Goal: Information Seeking & Learning: Learn about a topic

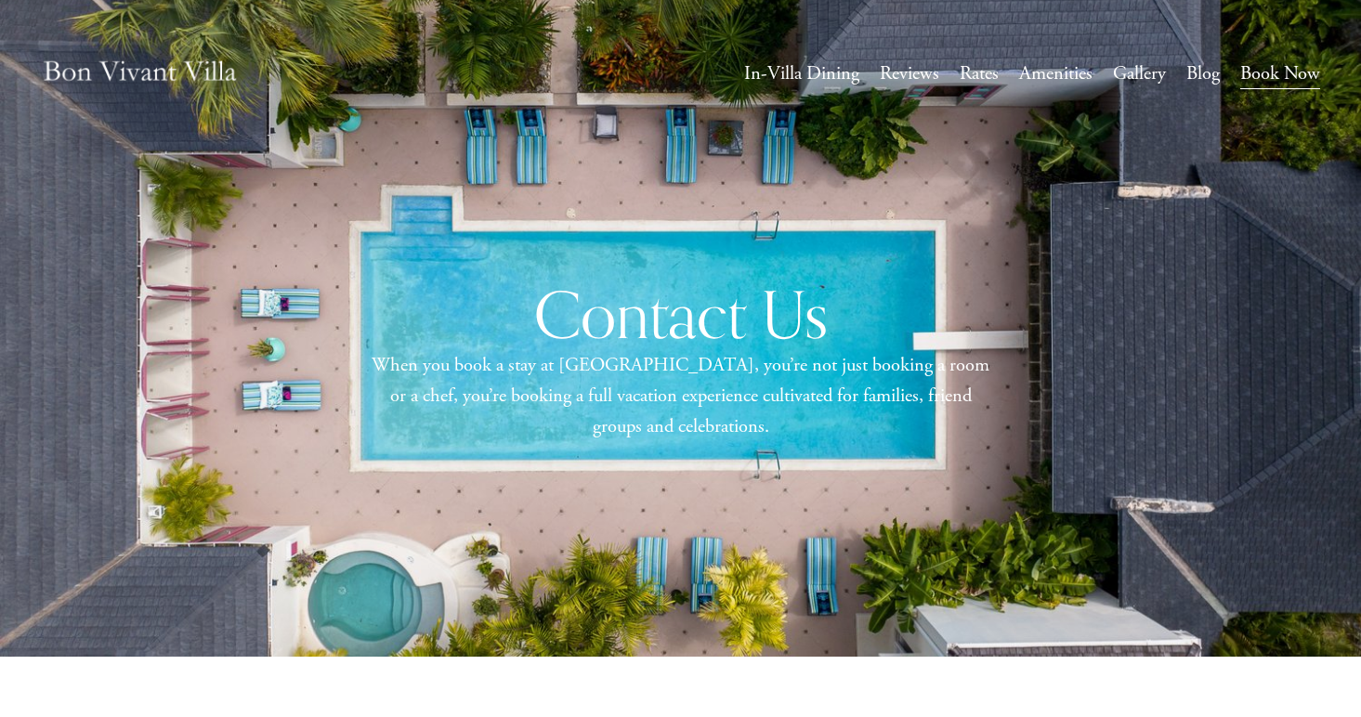
click at [1047, 75] on link "Amenities" at bounding box center [1055, 74] width 73 height 34
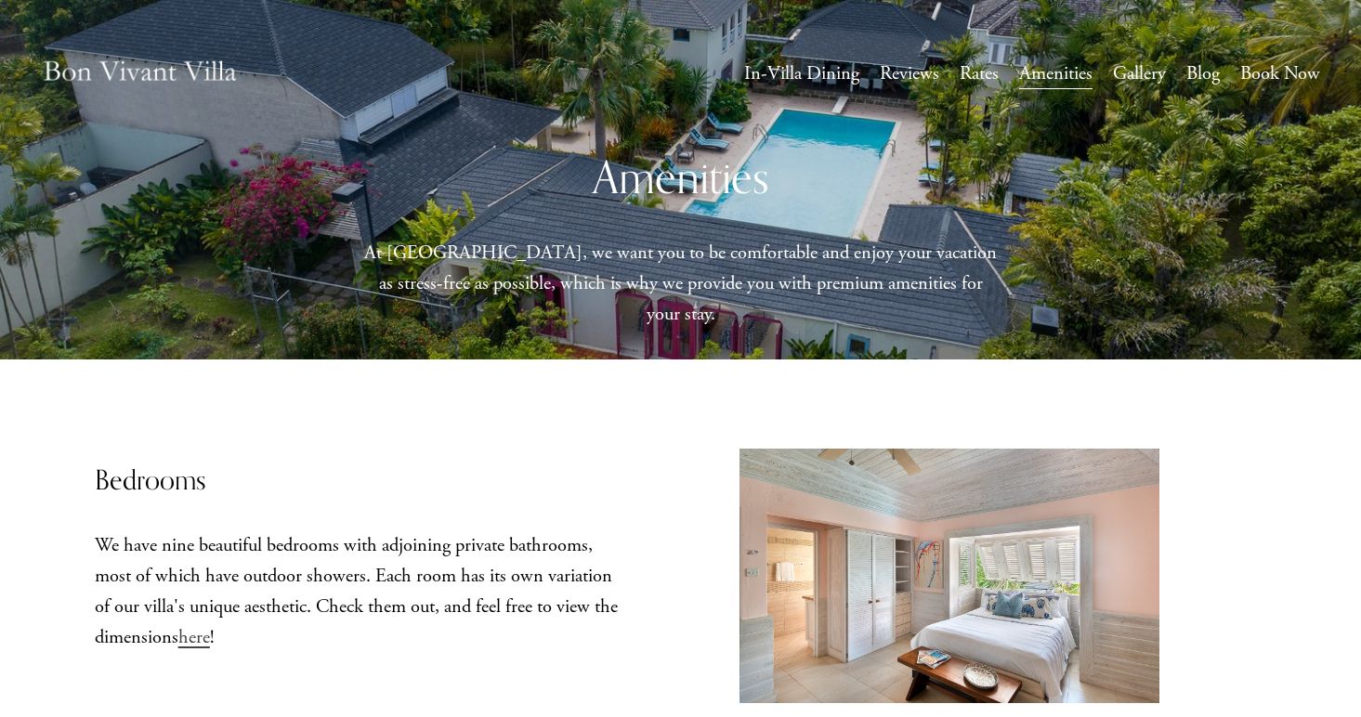
click at [922, 82] on link "Reviews" at bounding box center [909, 74] width 59 height 34
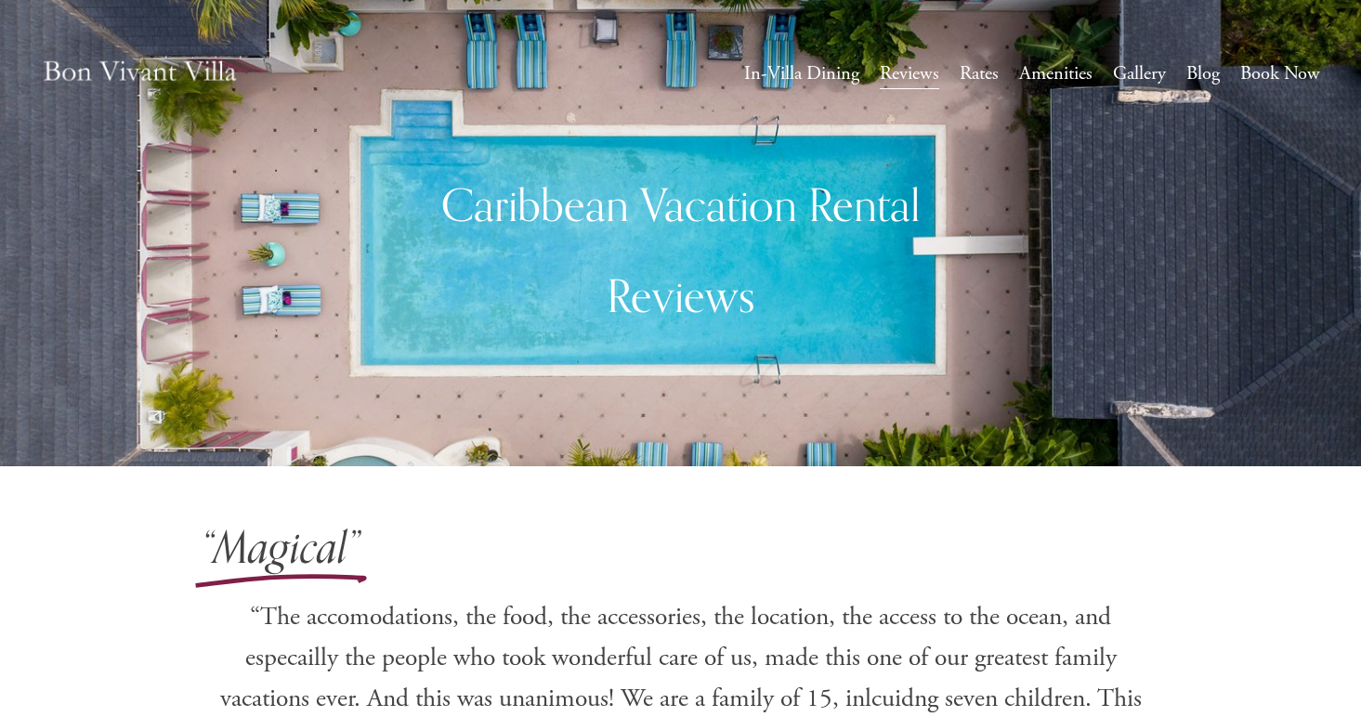
click at [1134, 73] on link "Gallery" at bounding box center [1139, 74] width 53 height 34
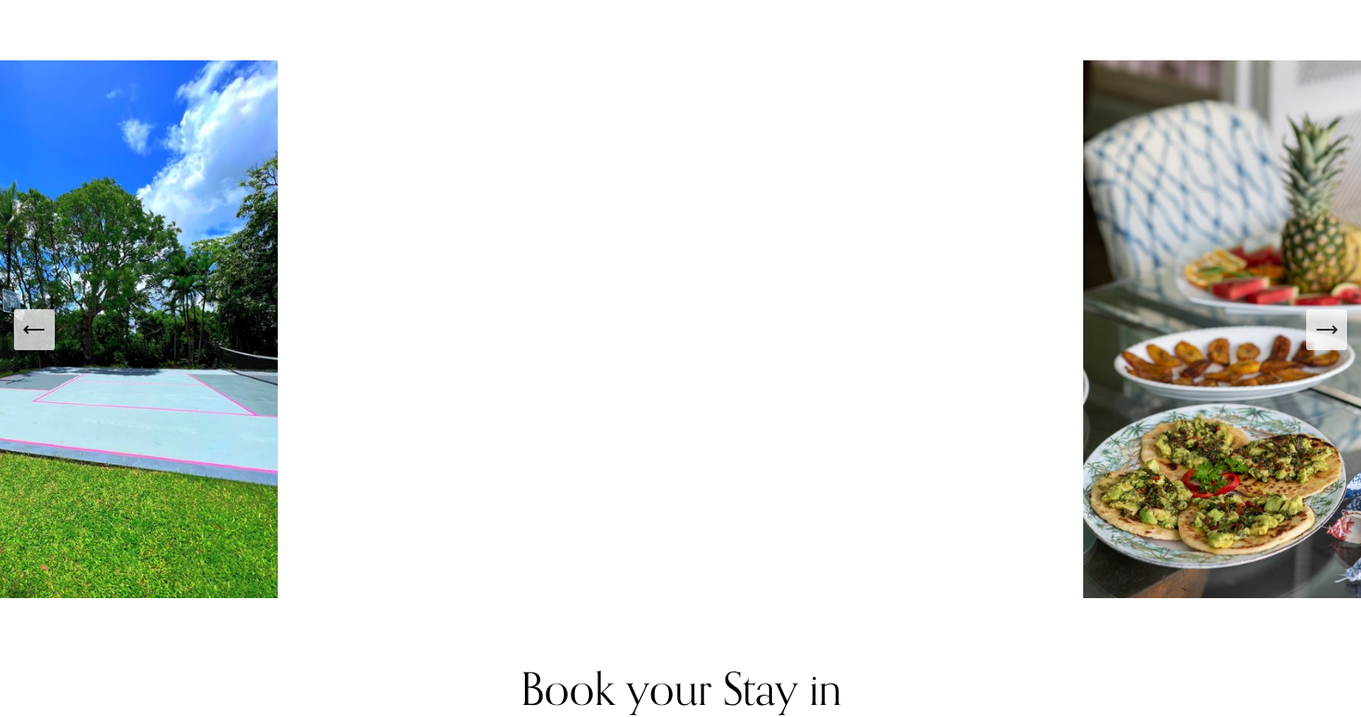
scroll to position [3177, 0]
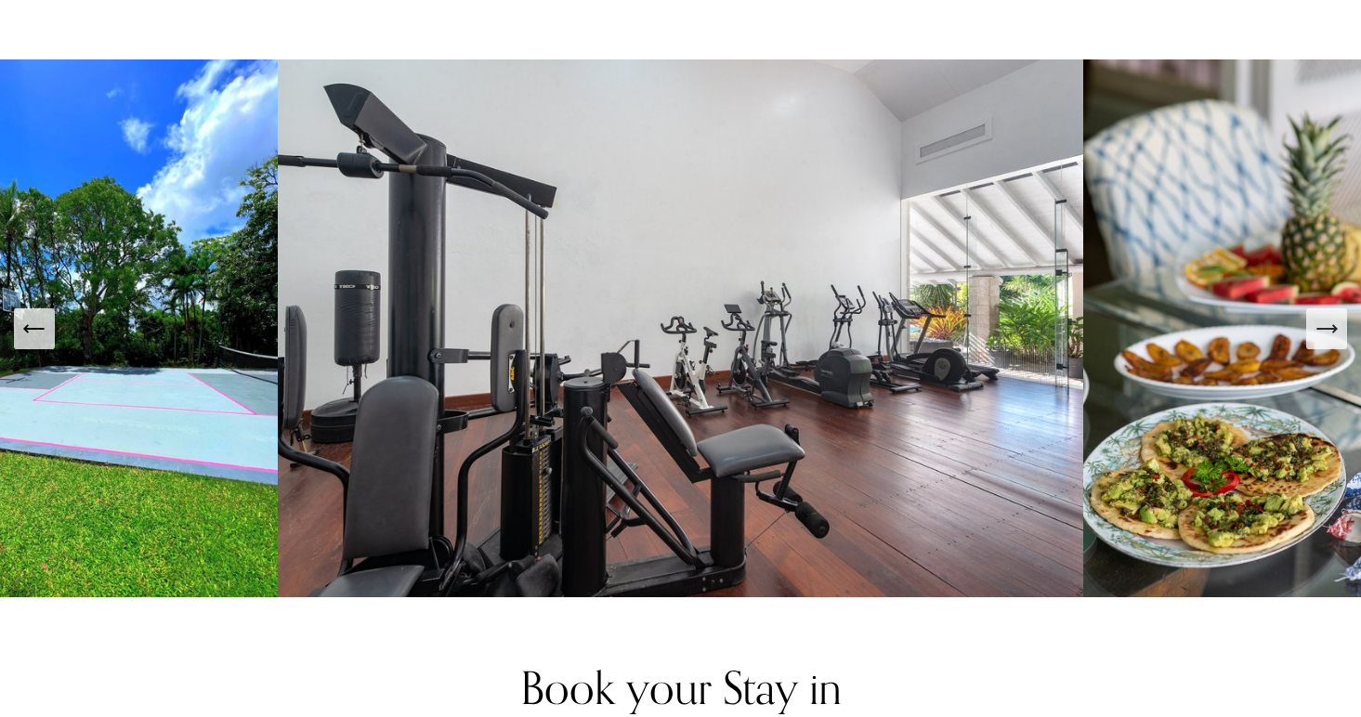
click at [1318, 315] on button "Next Slide" at bounding box center [1326, 328] width 41 height 41
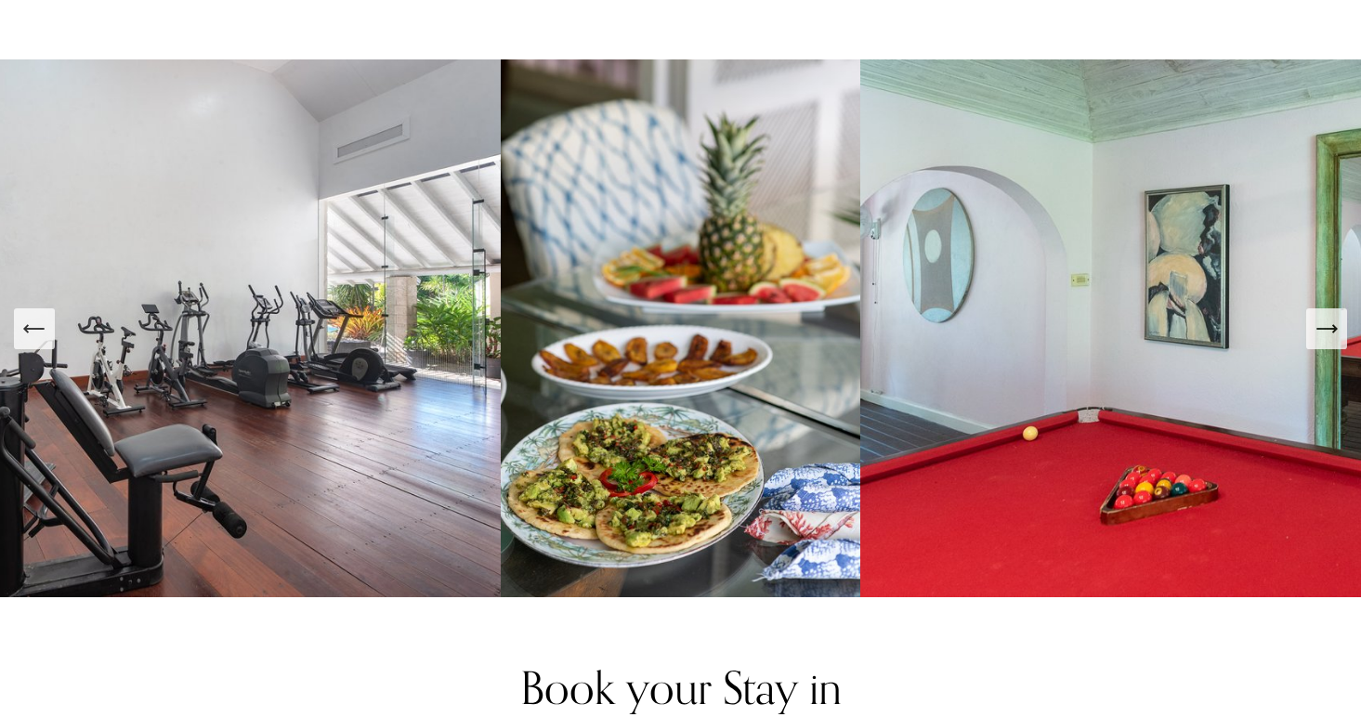
click at [1318, 316] on icon "Next Slide" at bounding box center [1326, 329] width 26 height 26
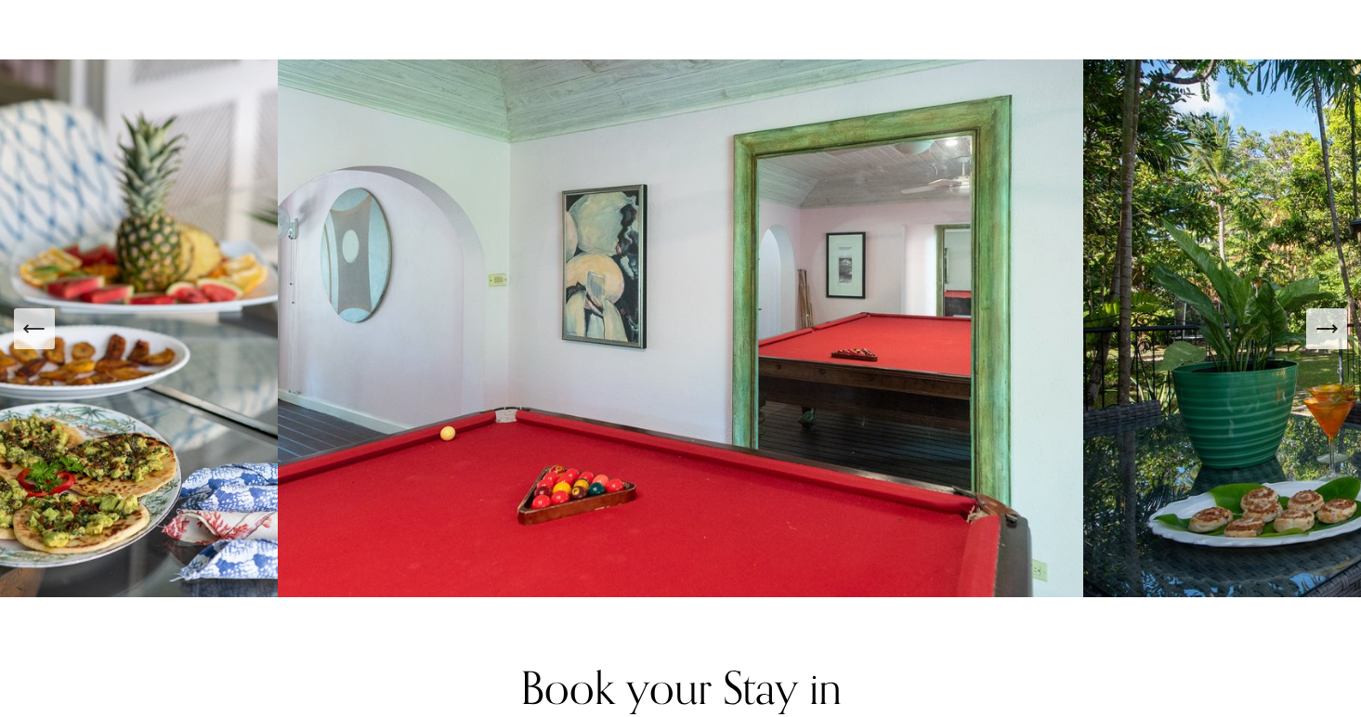
click at [1318, 316] on icon "Next Slide" at bounding box center [1326, 329] width 26 height 26
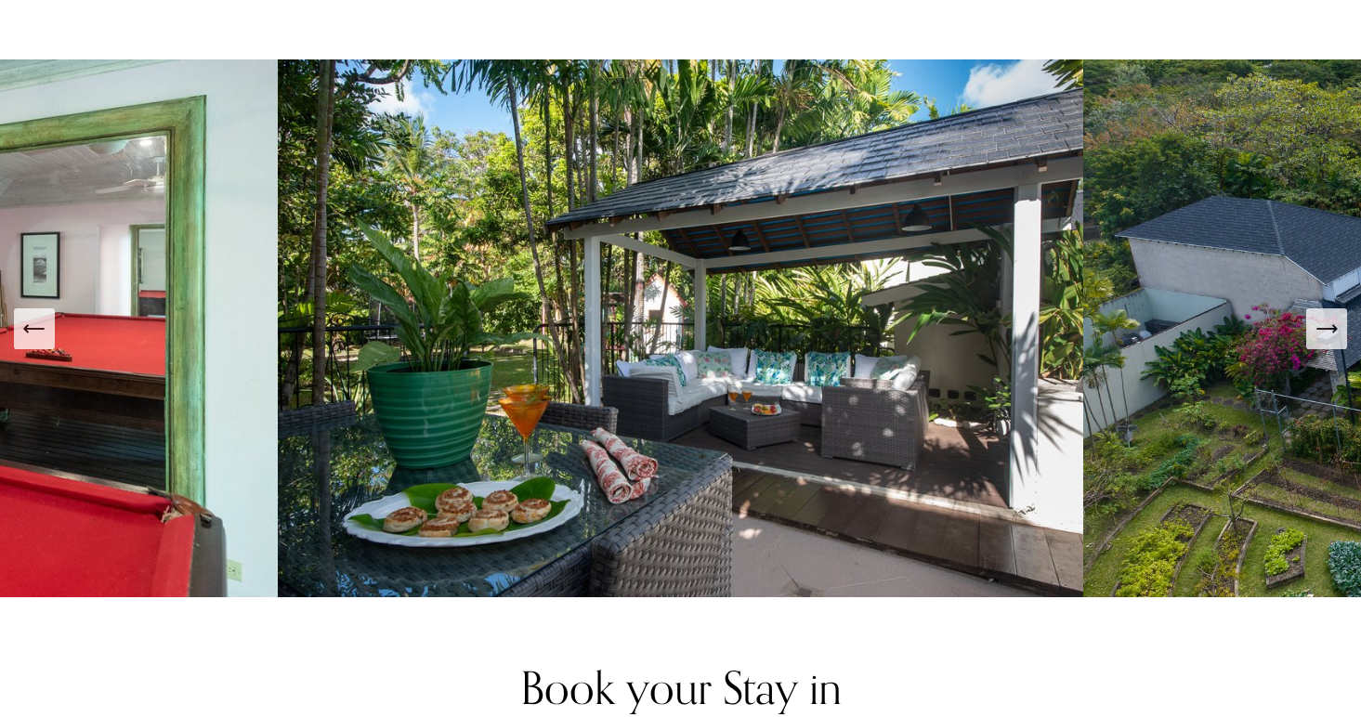
click at [1326, 316] on icon "Next Slide" at bounding box center [1326, 329] width 26 height 26
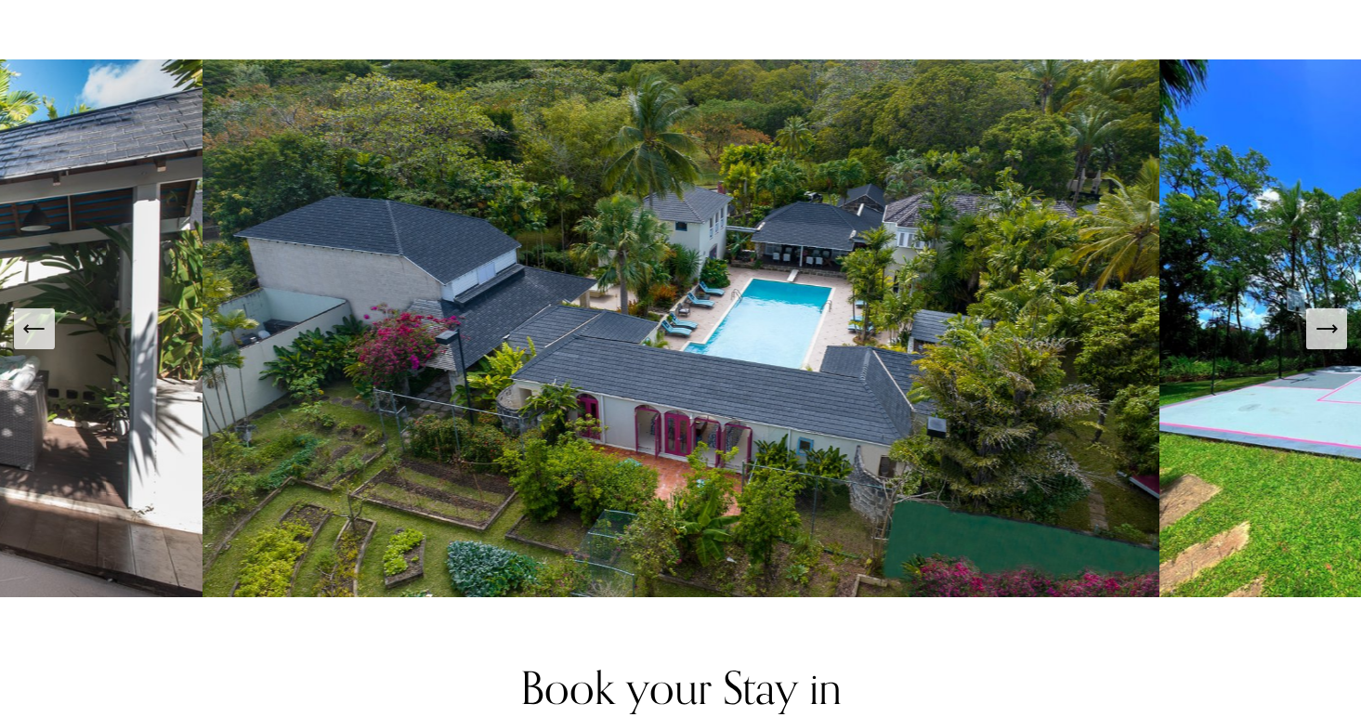
click at [1326, 316] on icon "Next Slide" at bounding box center [1326, 329] width 26 height 26
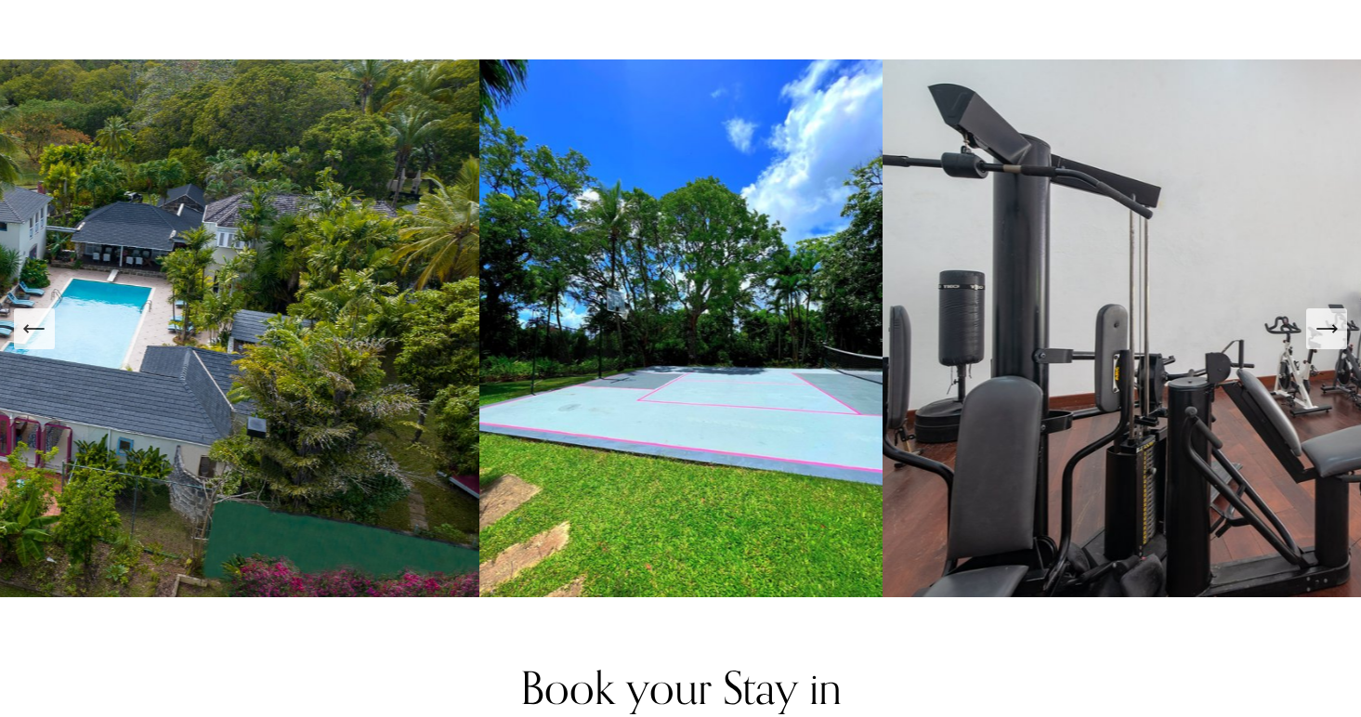
click at [1326, 316] on icon "Next Slide" at bounding box center [1326, 329] width 26 height 26
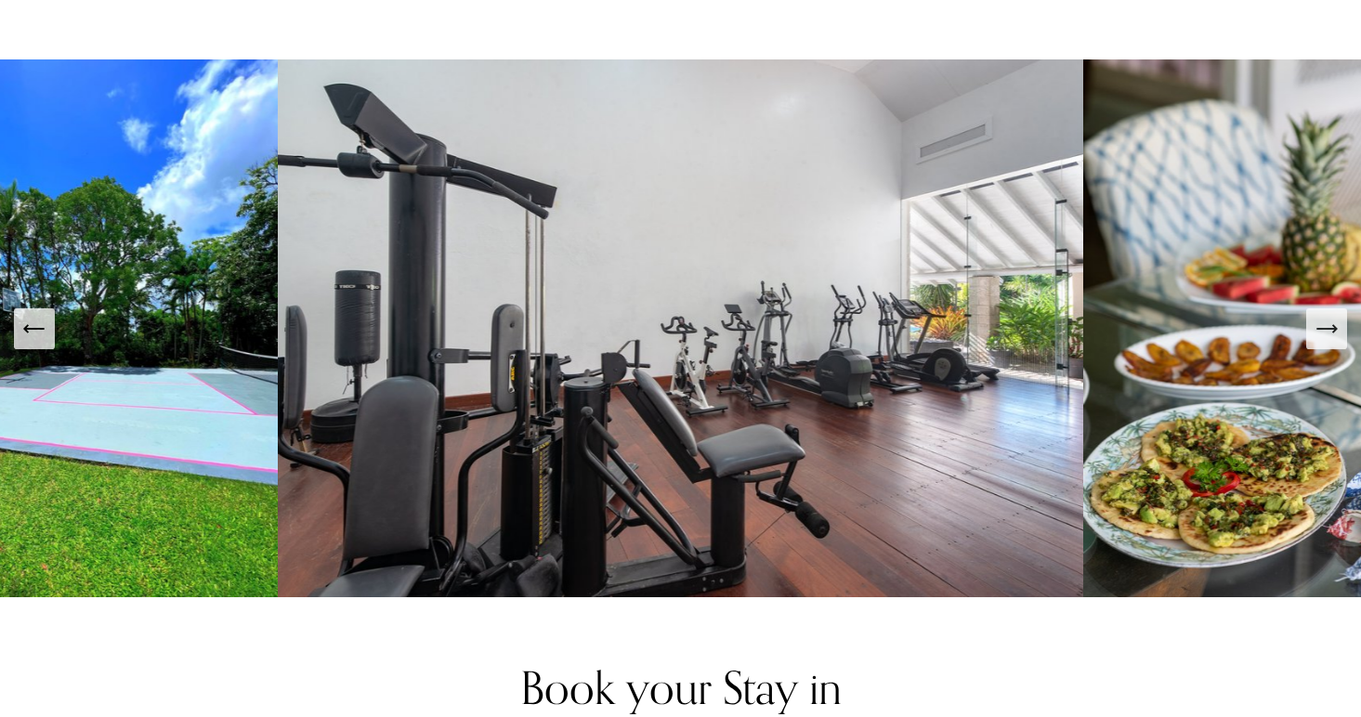
click at [1326, 316] on icon "Next Slide" at bounding box center [1326, 329] width 26 height 26
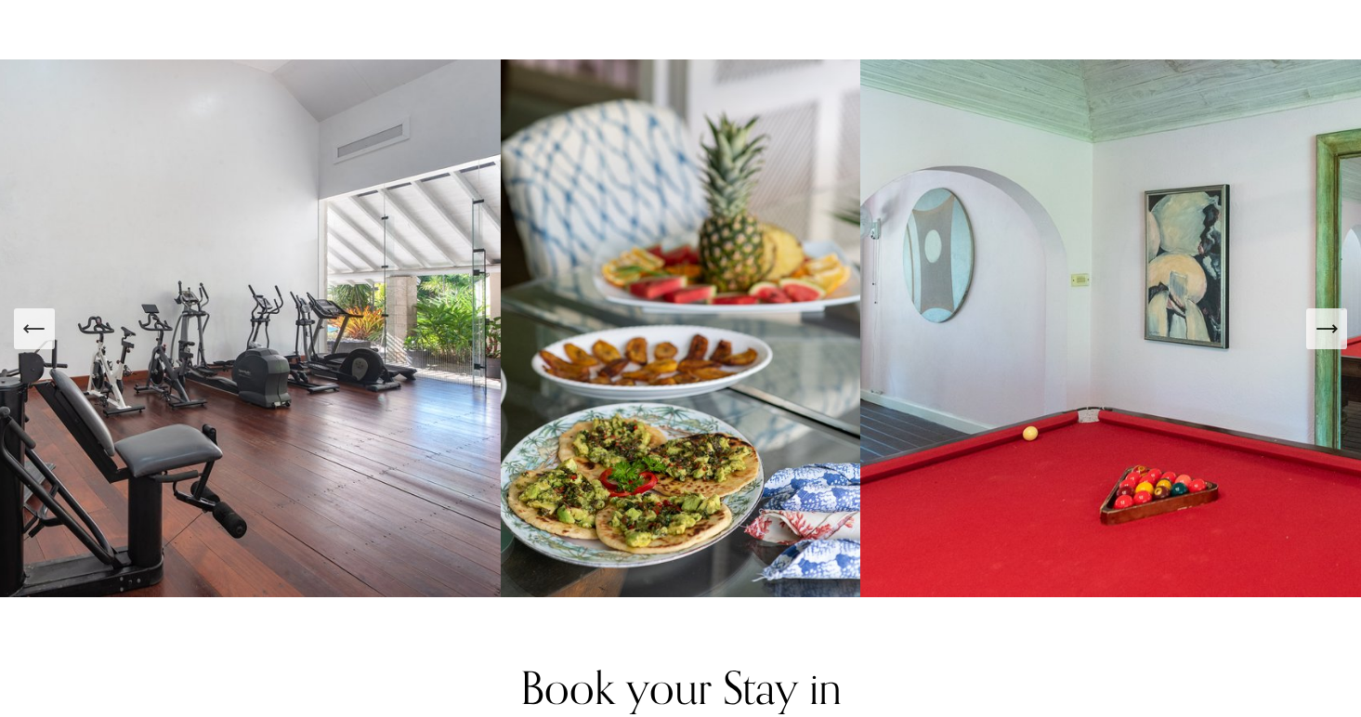
click at [1326, 316] on icon "Next Slide" at bounding box center [1326, 329] width 26 height 26
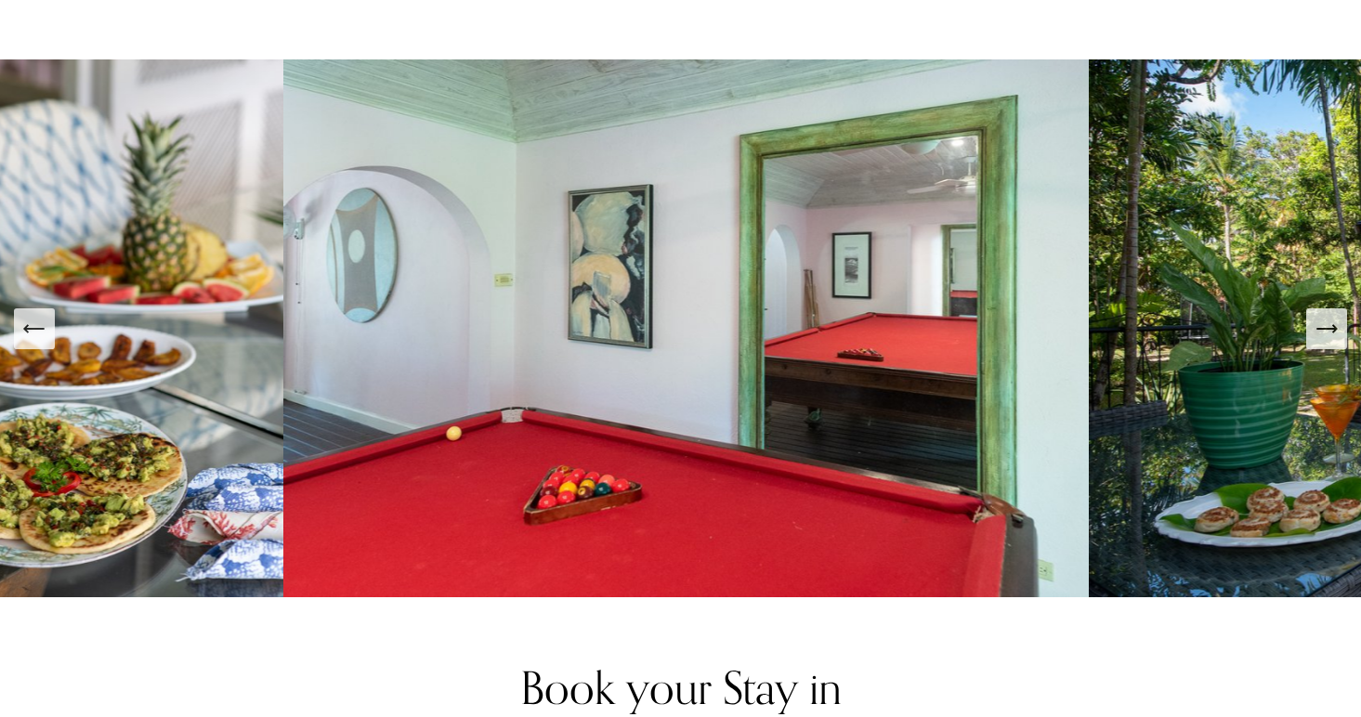
click at [1326, 316] on icon "Next Slide" at bounding box center [1326, 329] width 26 height 26
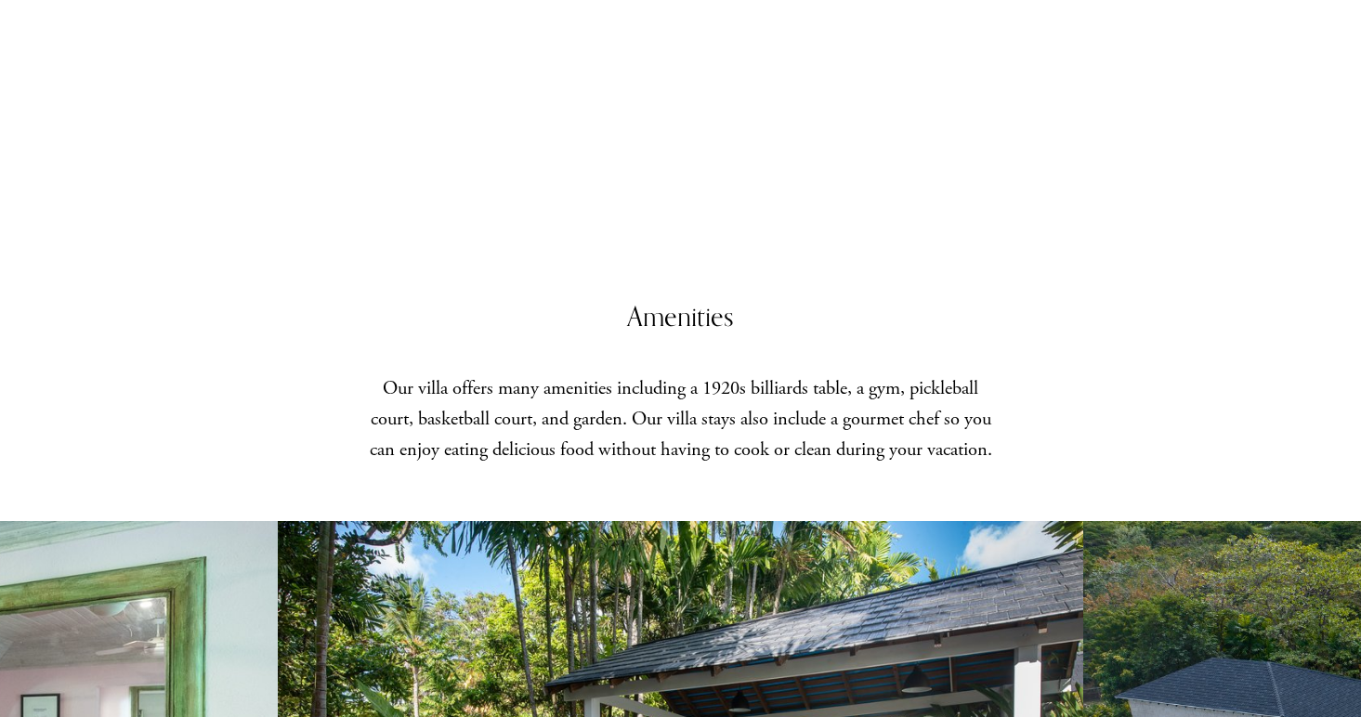
scroll to position [2394, 0]
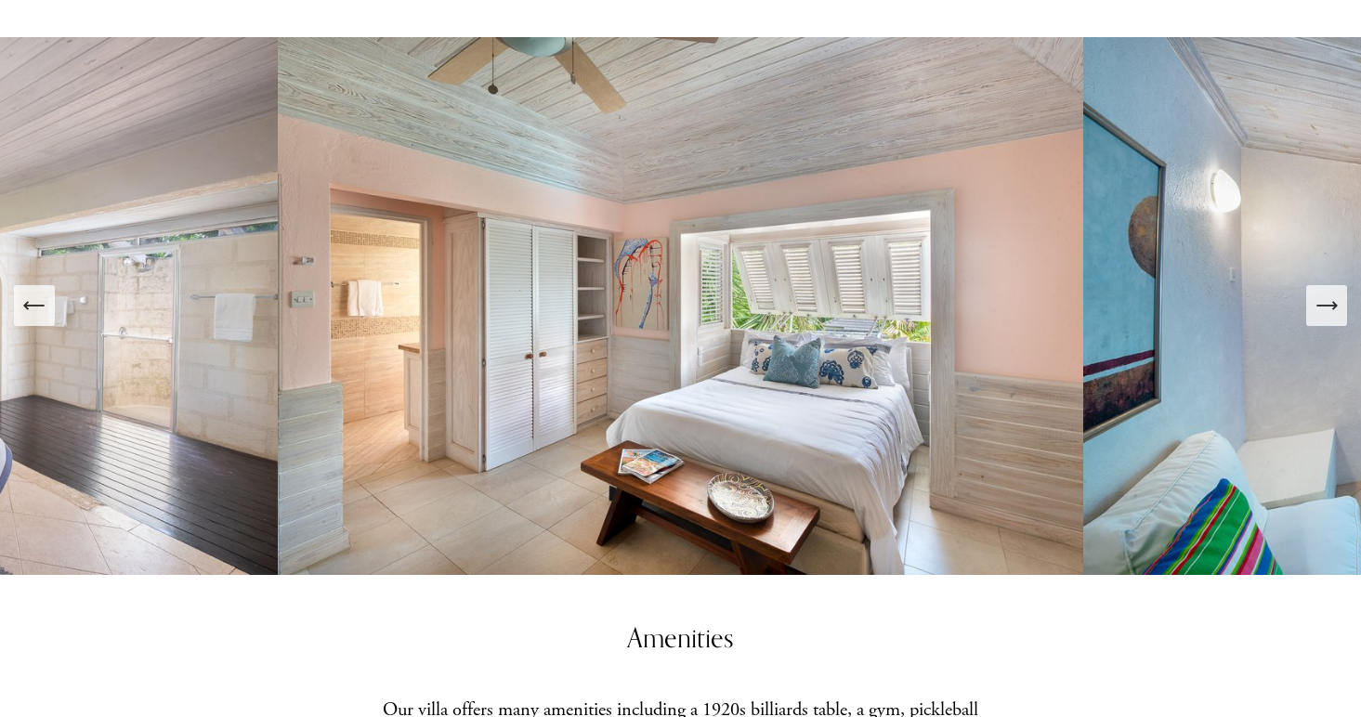
click at [1325, 306] on icon "Next Slide" at bounding box center [1326, 306] width 20 height 0
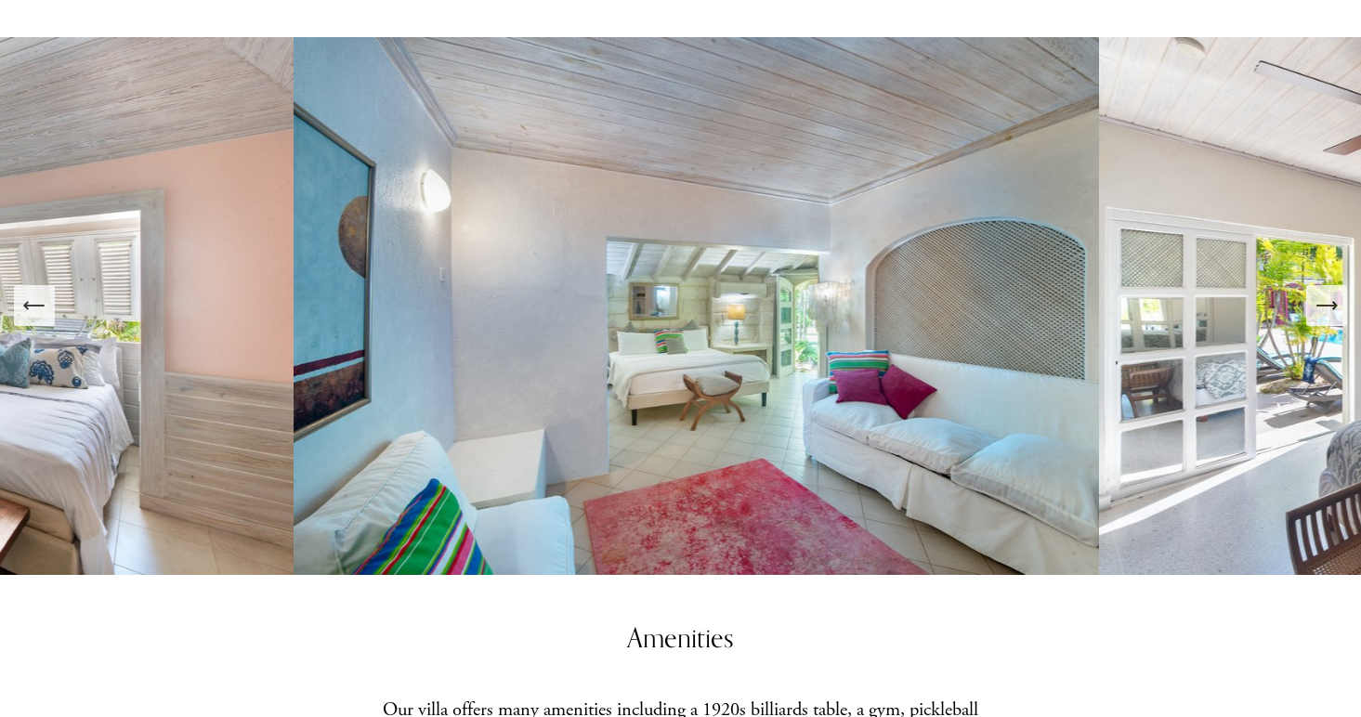
click at [1325, 306] on icon "Next Slide" at bounding box center [1326, 306] width 20 height 0
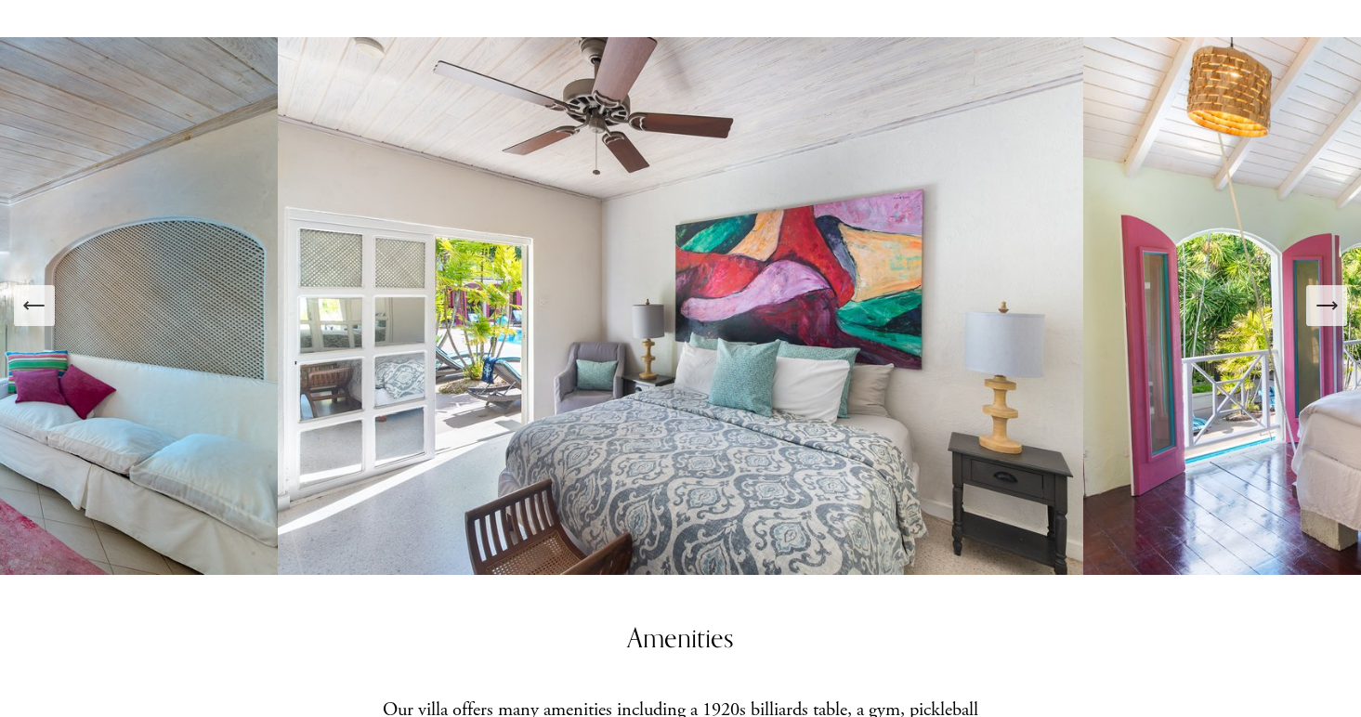
click at [1325, 306] on icon "Next Slide" at bounding box center [1326, 306] width 20 height 0
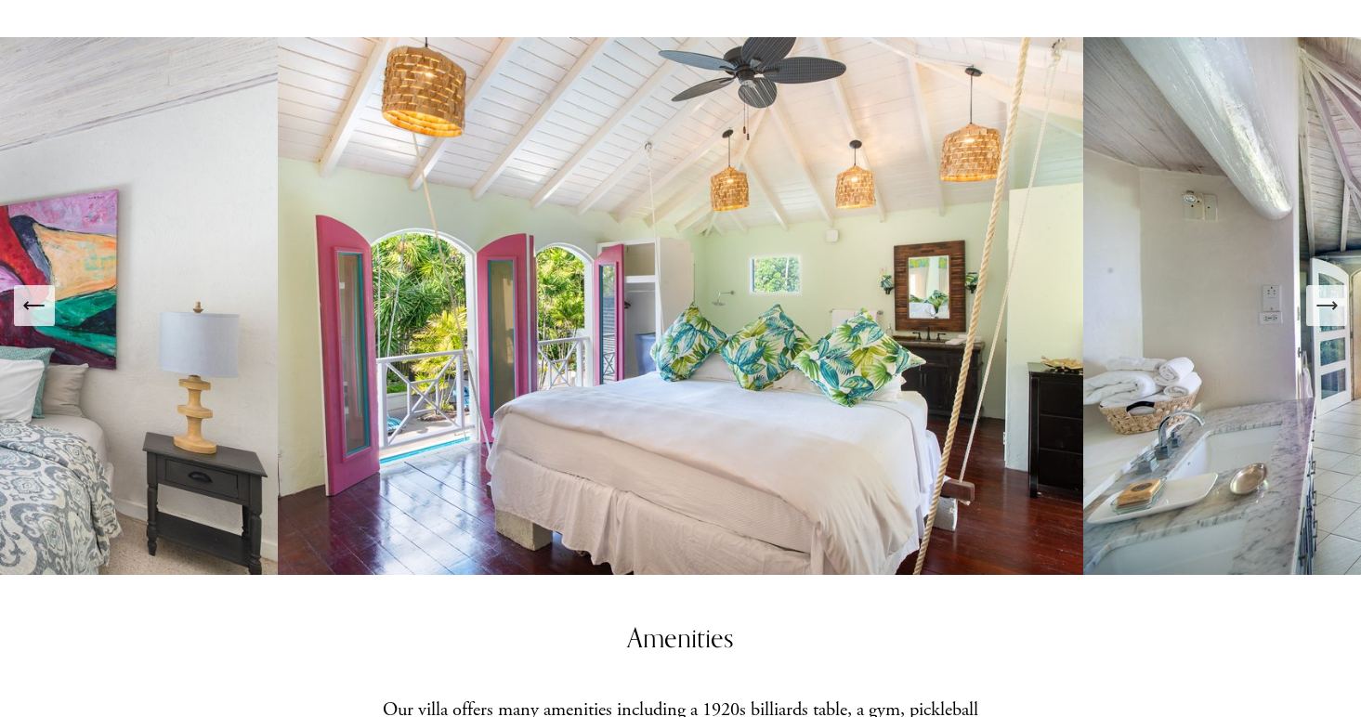
click at [1326, 293] on icon "Next Slide" at bounding box center [1326, 306] width 26 height 26
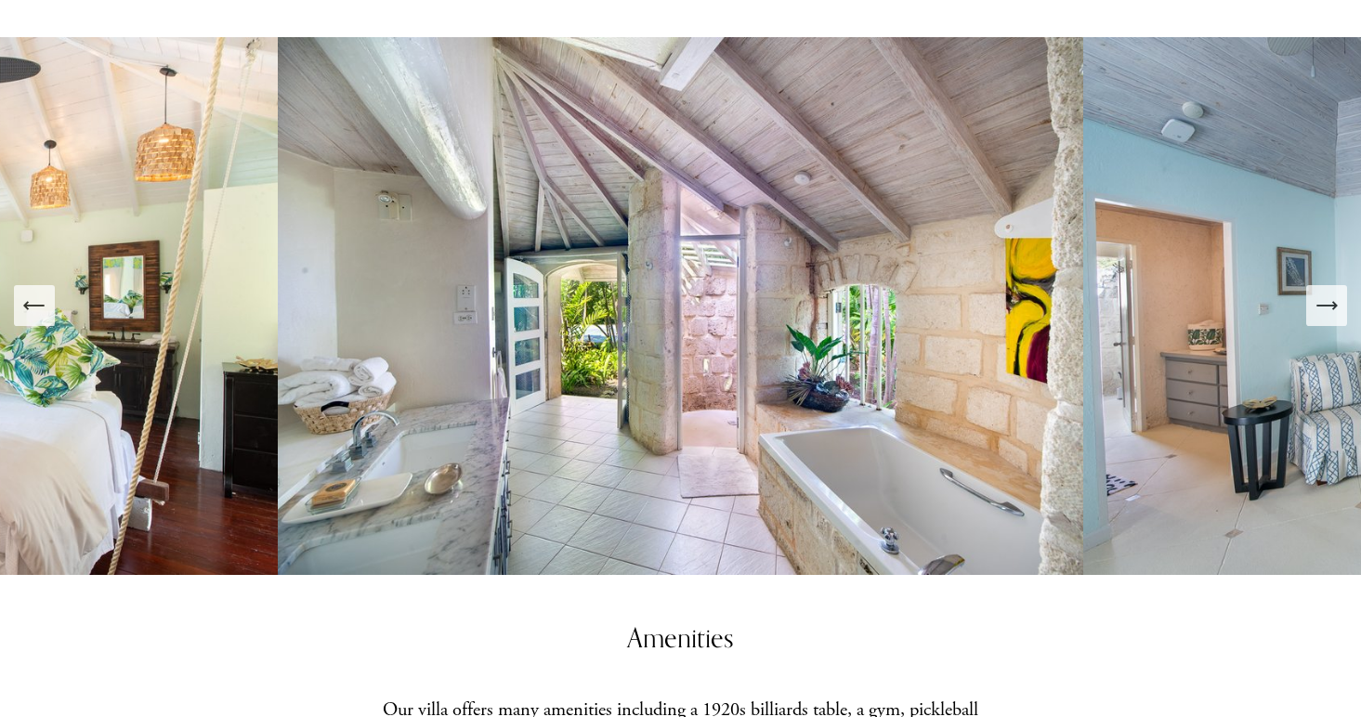
click at [1327, 293] on icon "Next Slide" at bounding box center [1326, 306] width 26 height 26
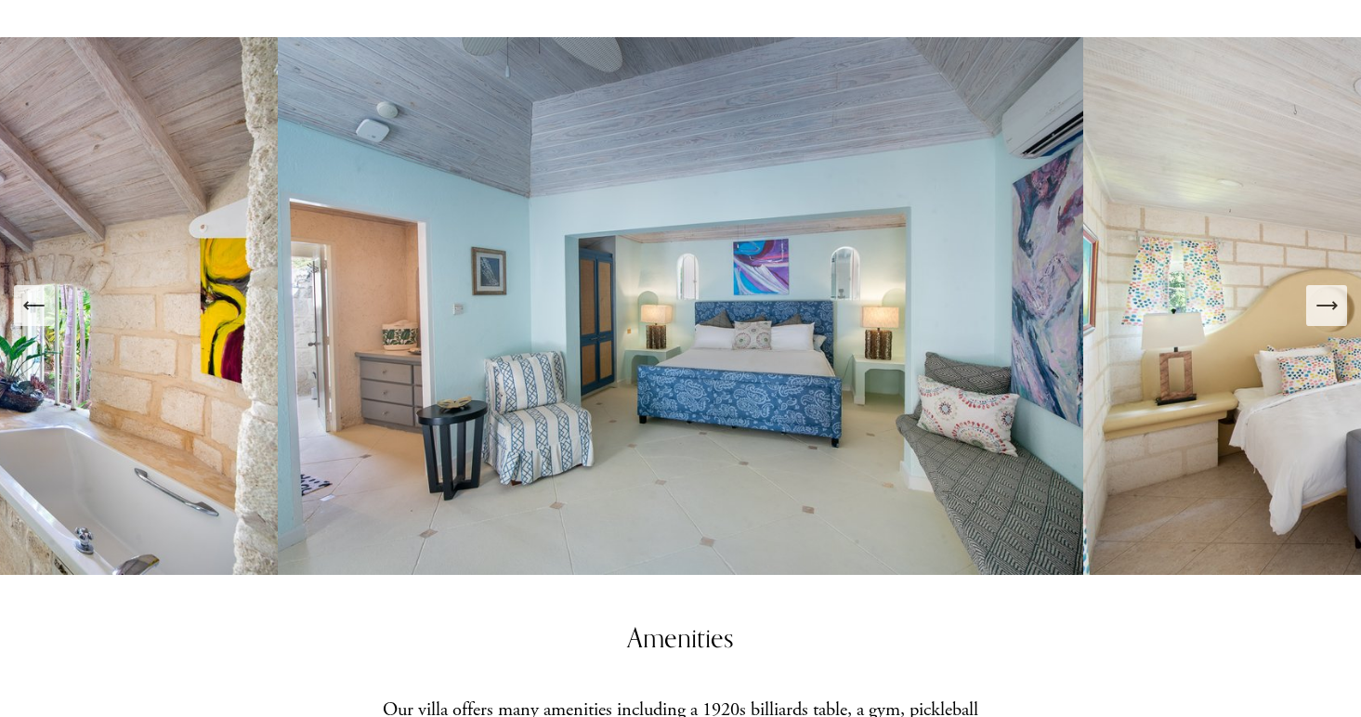
click at [1327, 293] on icon "Next Slide" at bounding box center [1326, 306] width 26 height 26
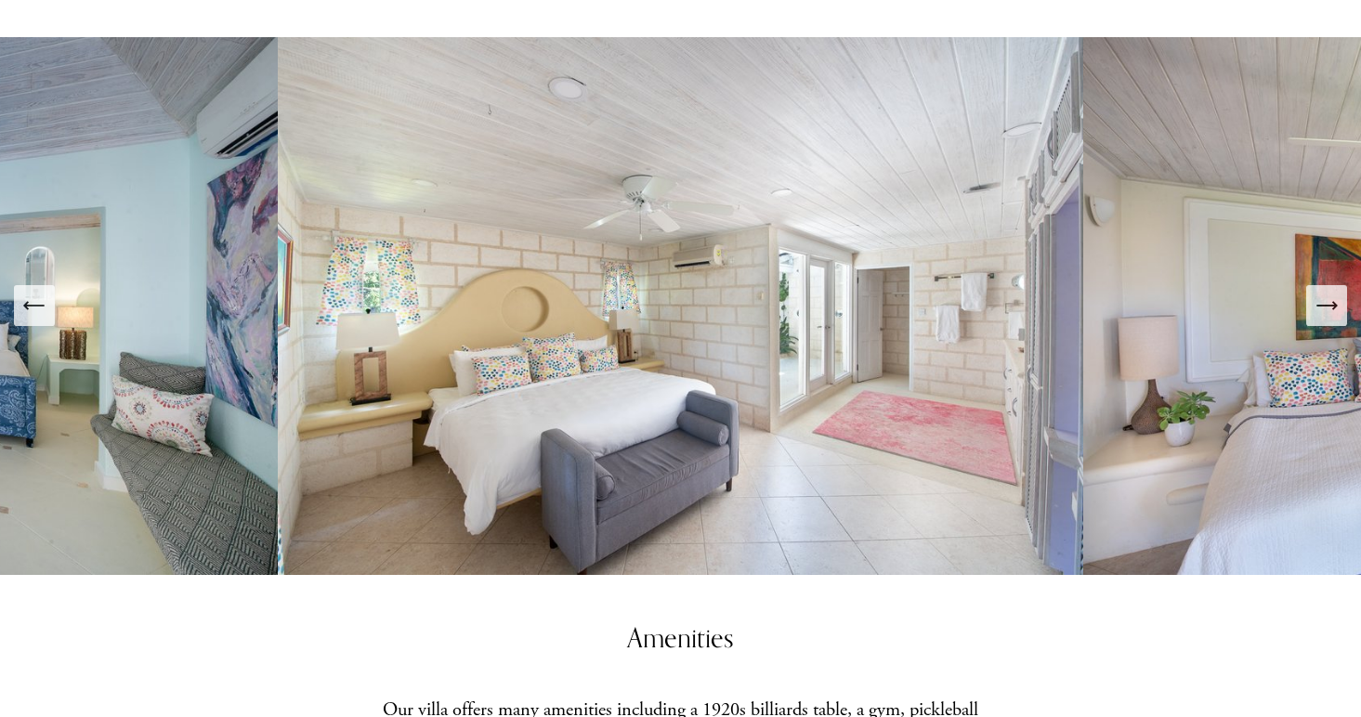
click at [1327, 293] on icon "Next Slide" at bounding box center [1326, 306] width 26 height 26
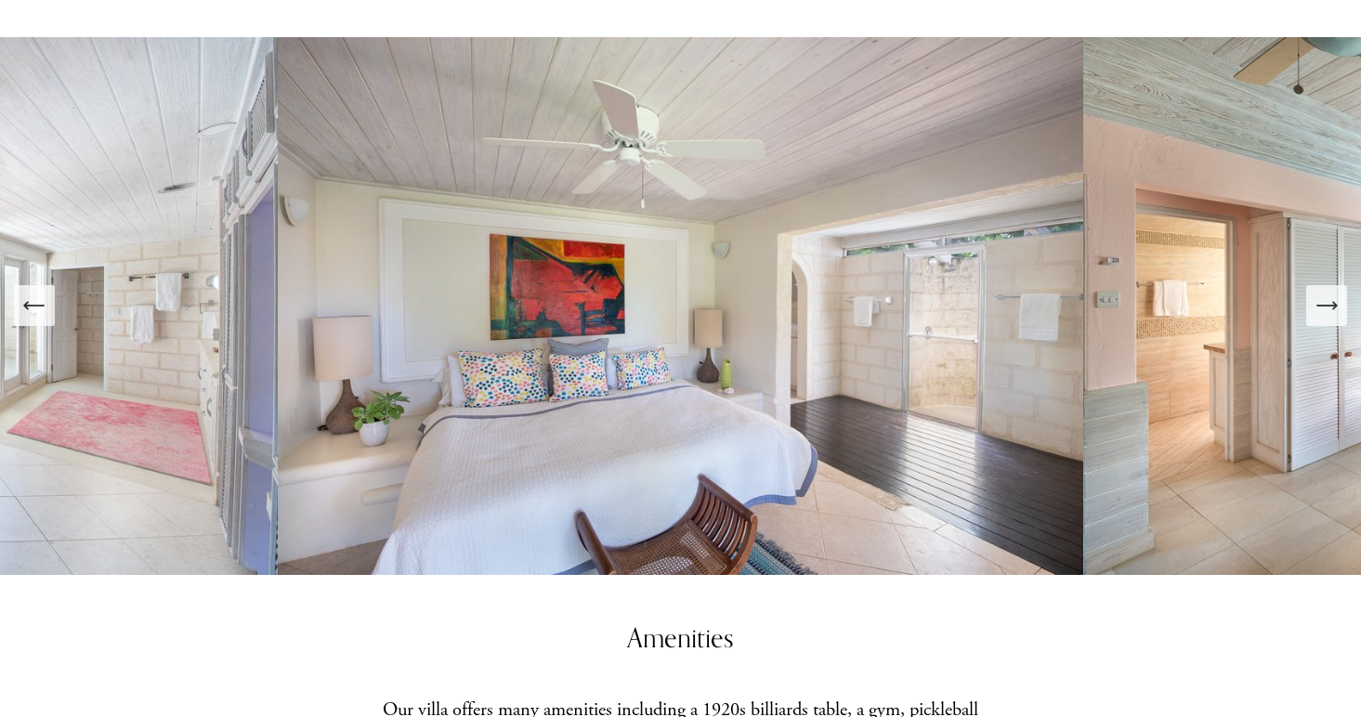
click at [1327, 293] on icon "Next Slide" at bounding box center [1326, 306] width 26 height 26
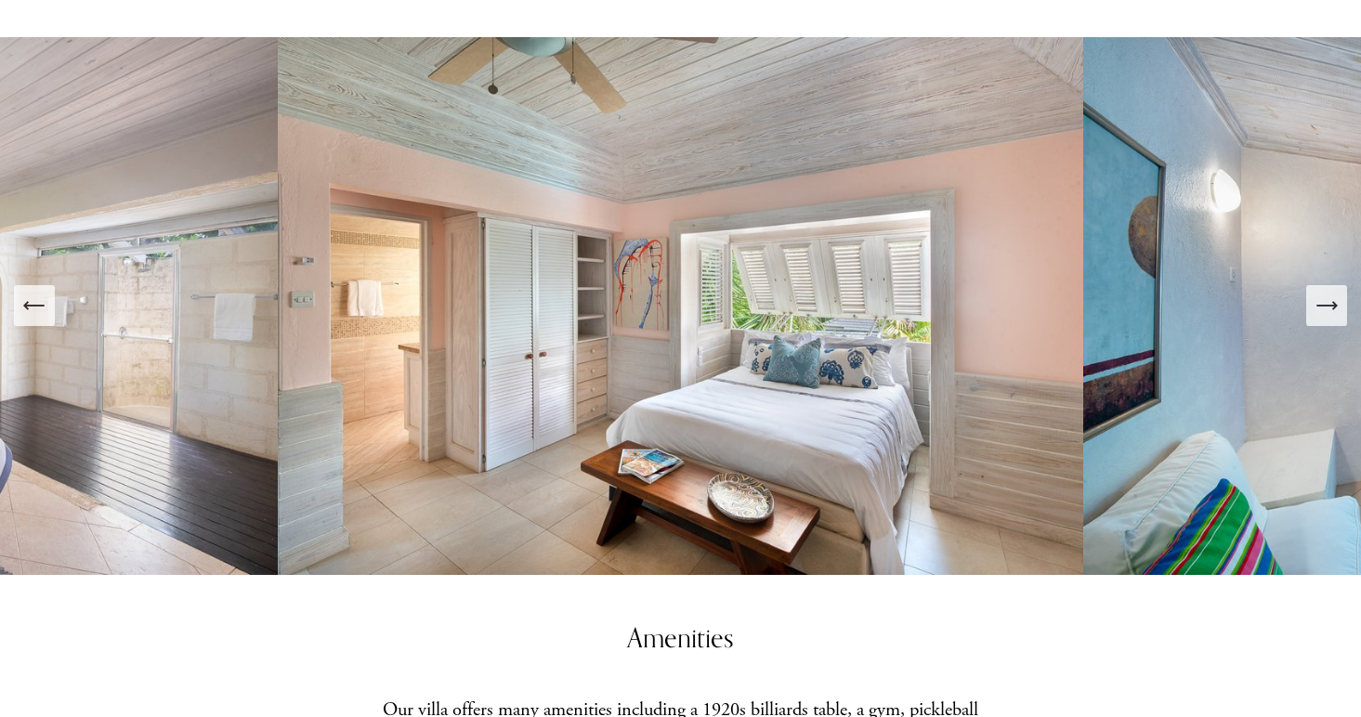
click at [1327, 293] on icon "Next Slide" at bounding box center [1326, 306] width 26 height 26
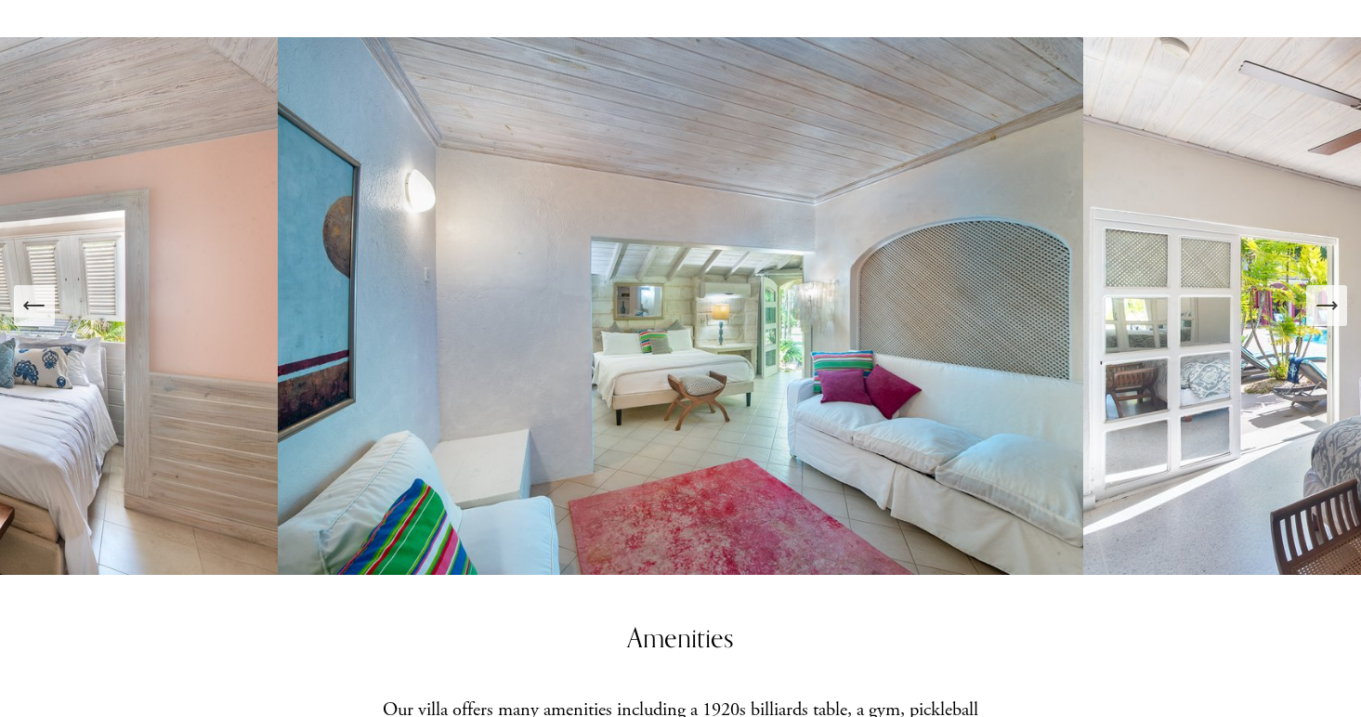
click at [1327, 293] on icon "Next Slide" at bounding box center [1326, 306] width 26 height 26
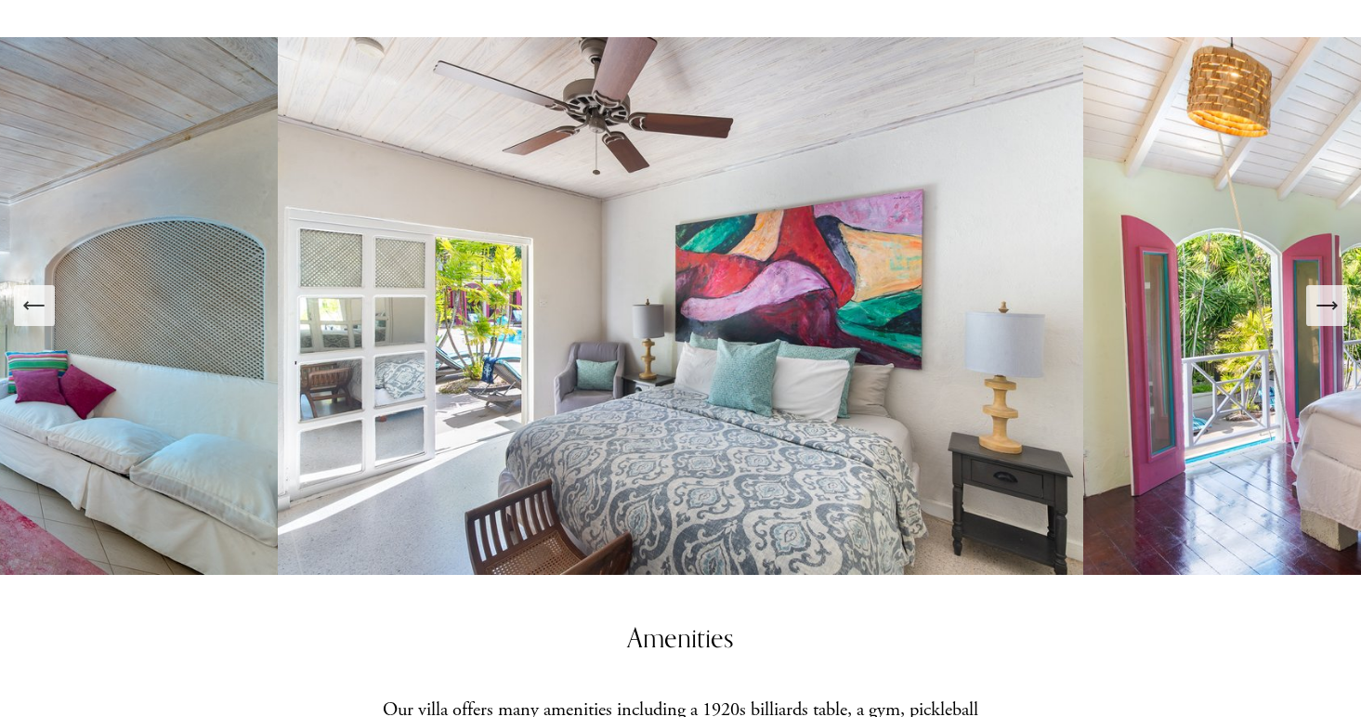
click at [1327, 293] on icon "Next Slide" at bounding box center [1326, 306] width 26 height 26
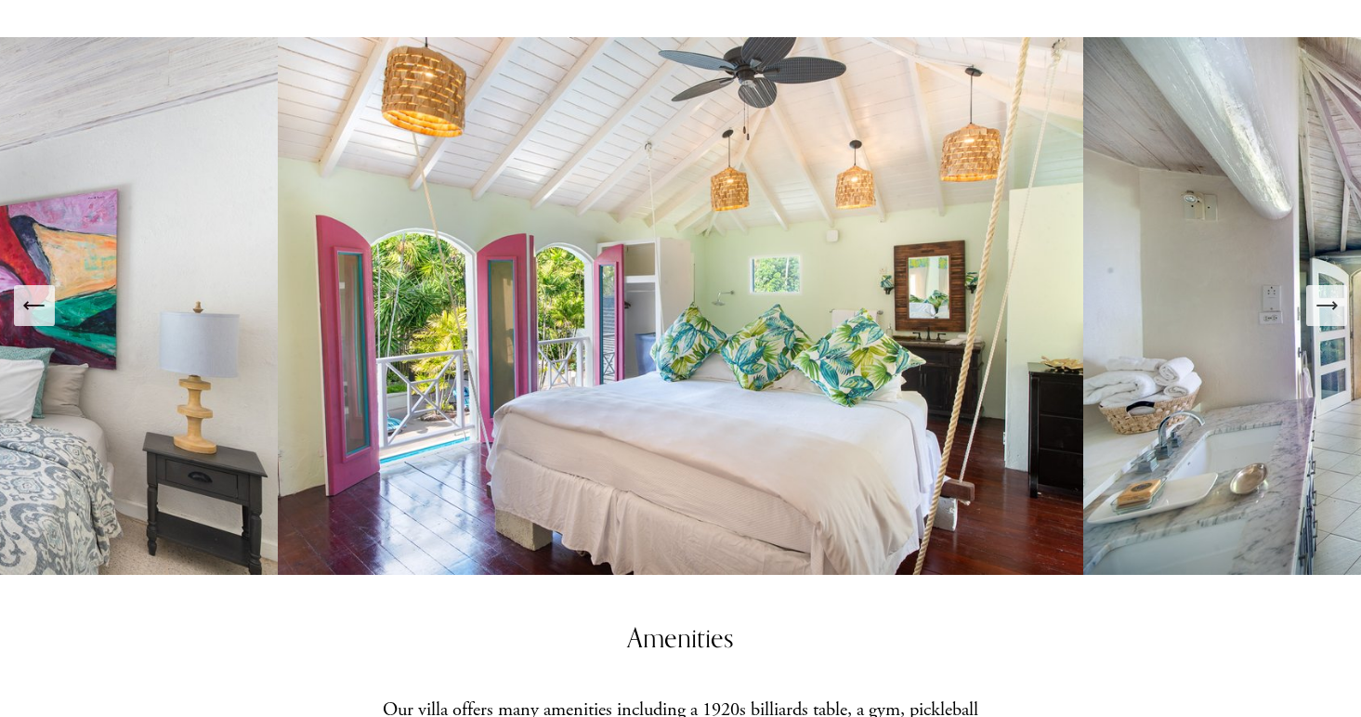
click at [1327, 293] on icon "Next Slide" at bounding box center [1326, 306] width 26 height 26
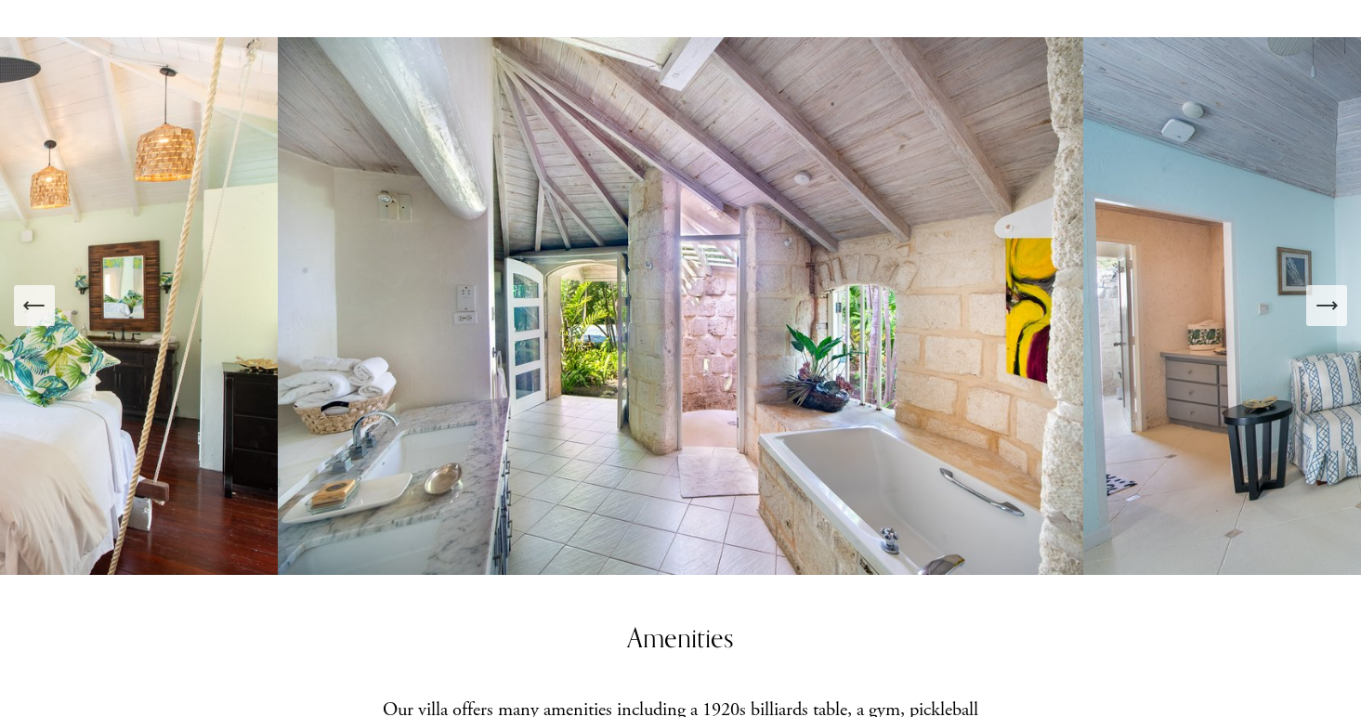
click at [1327, 293] on icon "Next Slide" at bounding box center [1326, 306] width 26 height 26
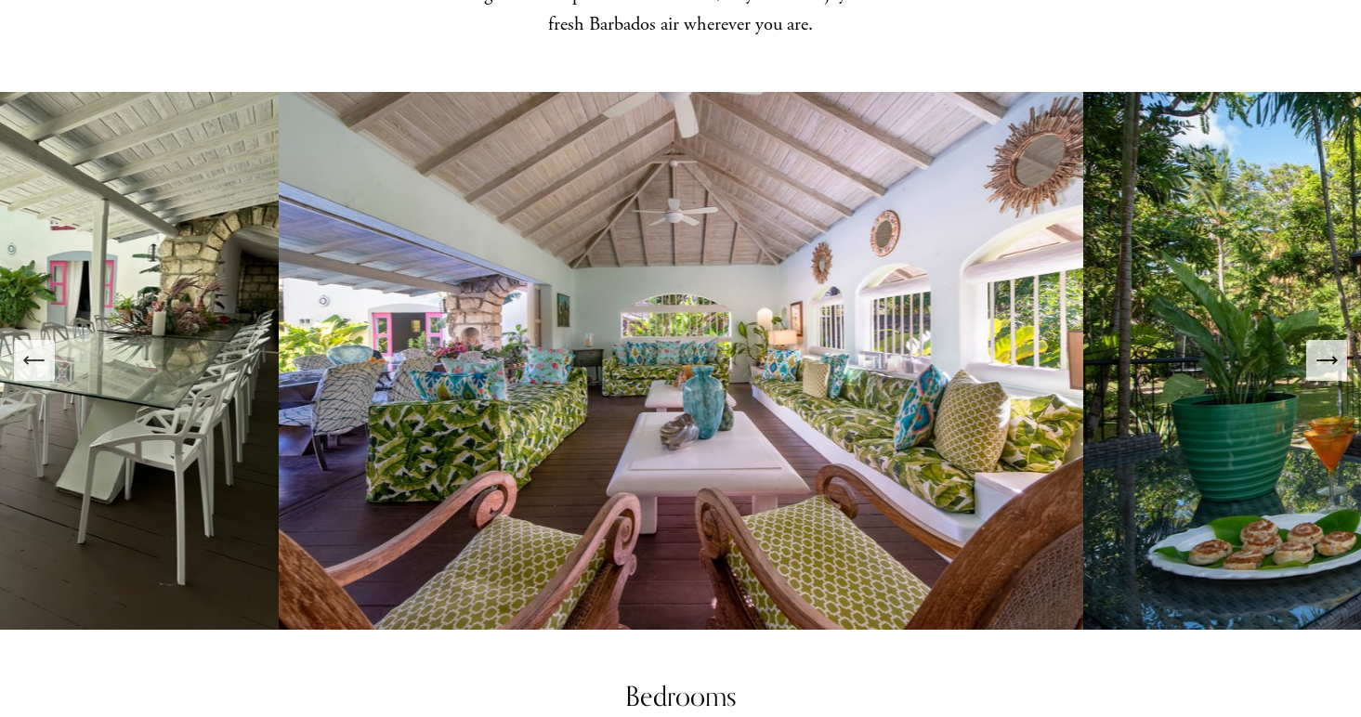
scroll to position [1563, 0]
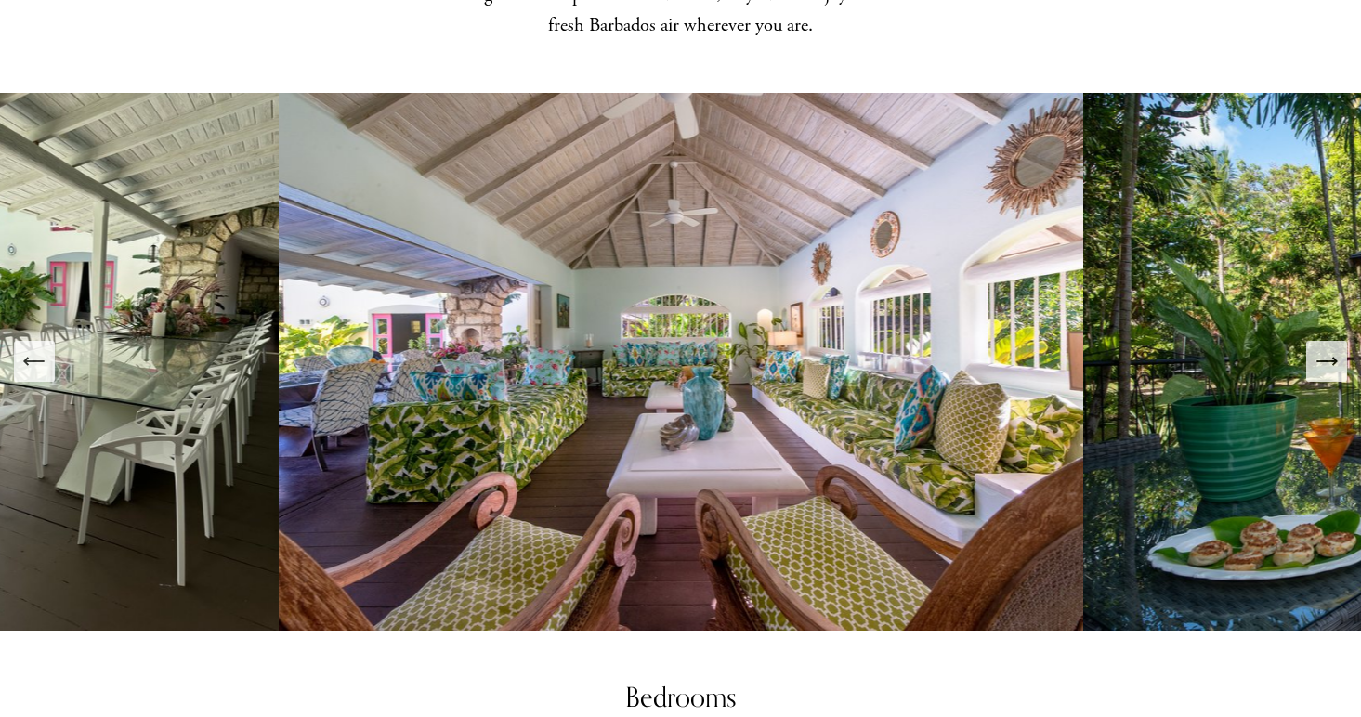
click at [1333, 348] on icon "Next Slide" at bounding box center [1326, 361] width 26 height 26
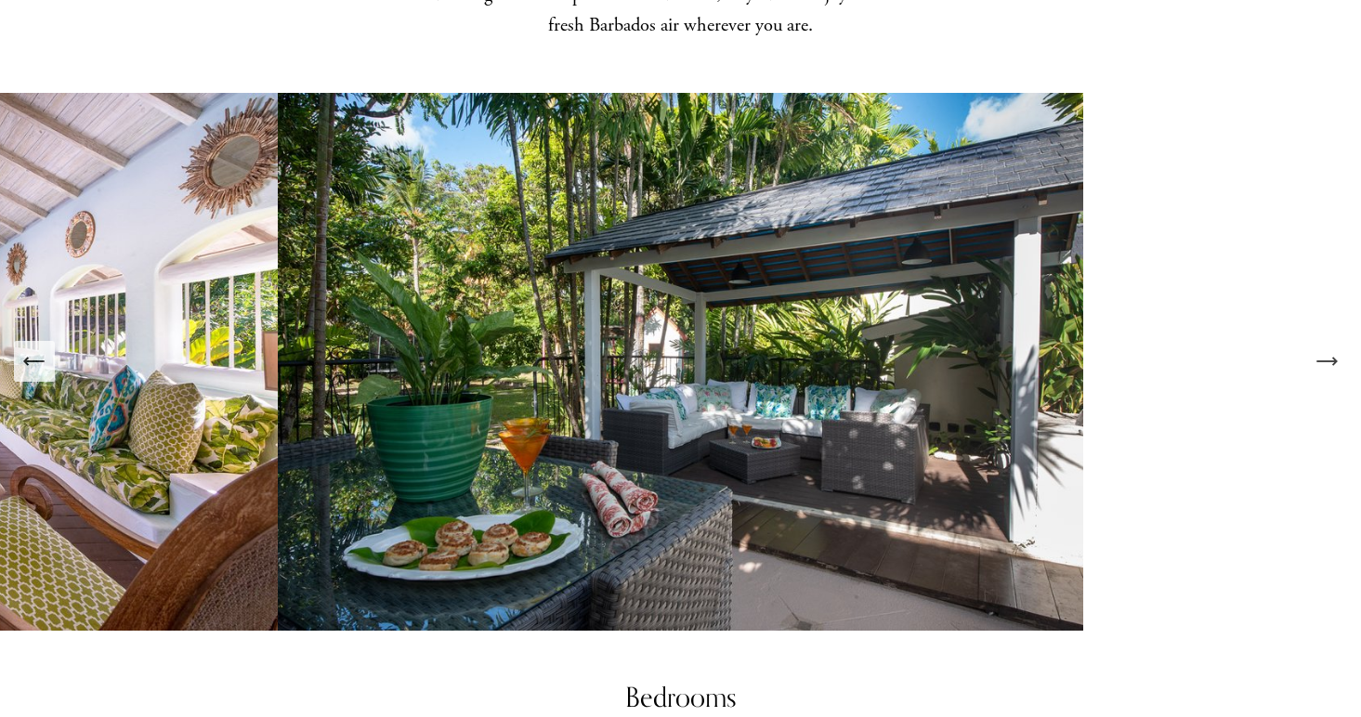
click at [1333, 348] on icon "Next Slide" at bounding box center [1326, 361] width 26 height 26
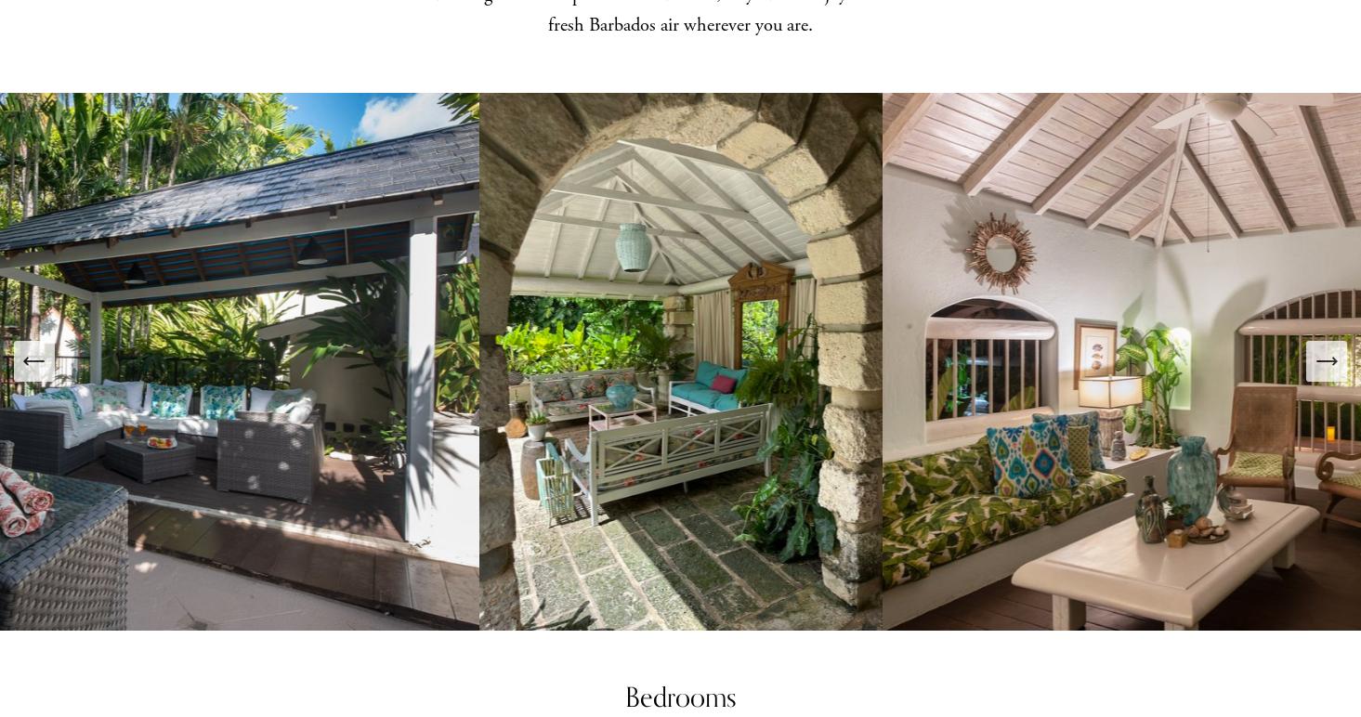
click at [1333, 348] on icon "Next Slide" at bounding box center [1326, 361] width 26 height 26
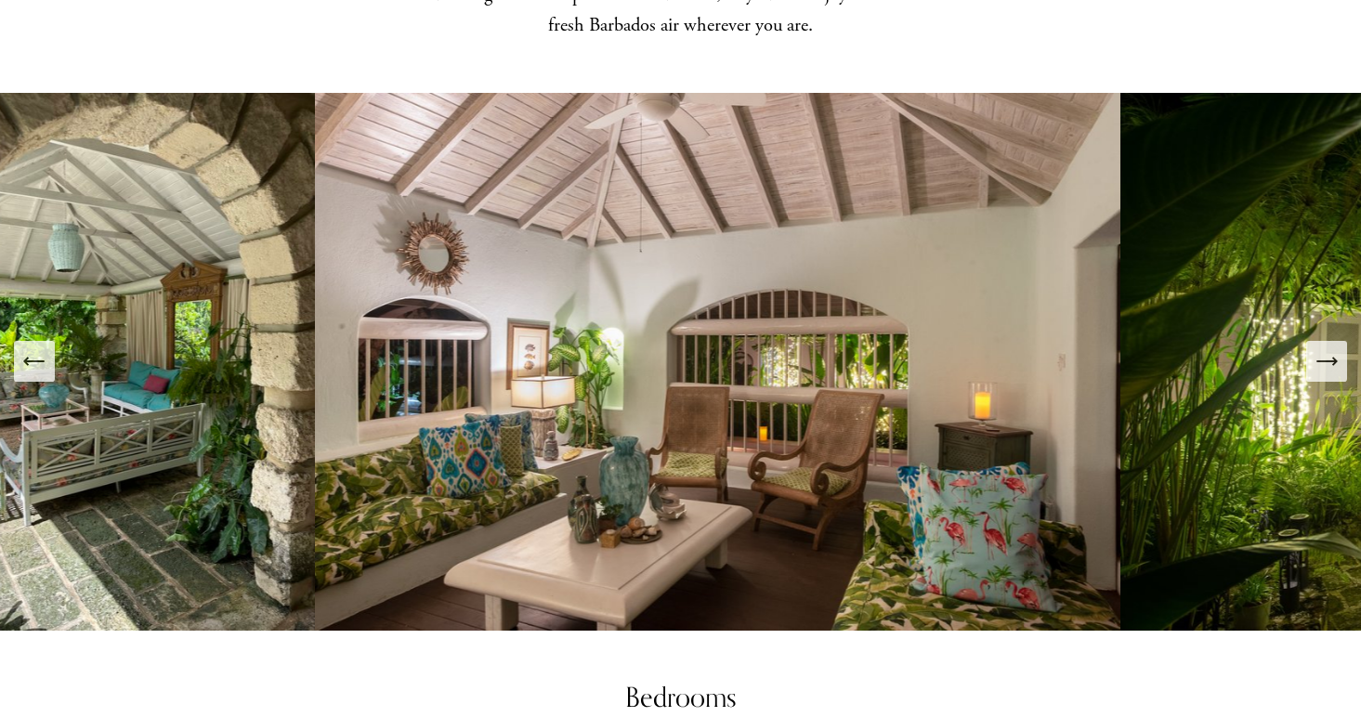
click at [1333, 348] on icon "Next Slide" at bounding box center [1326, 361] width 26 height 26
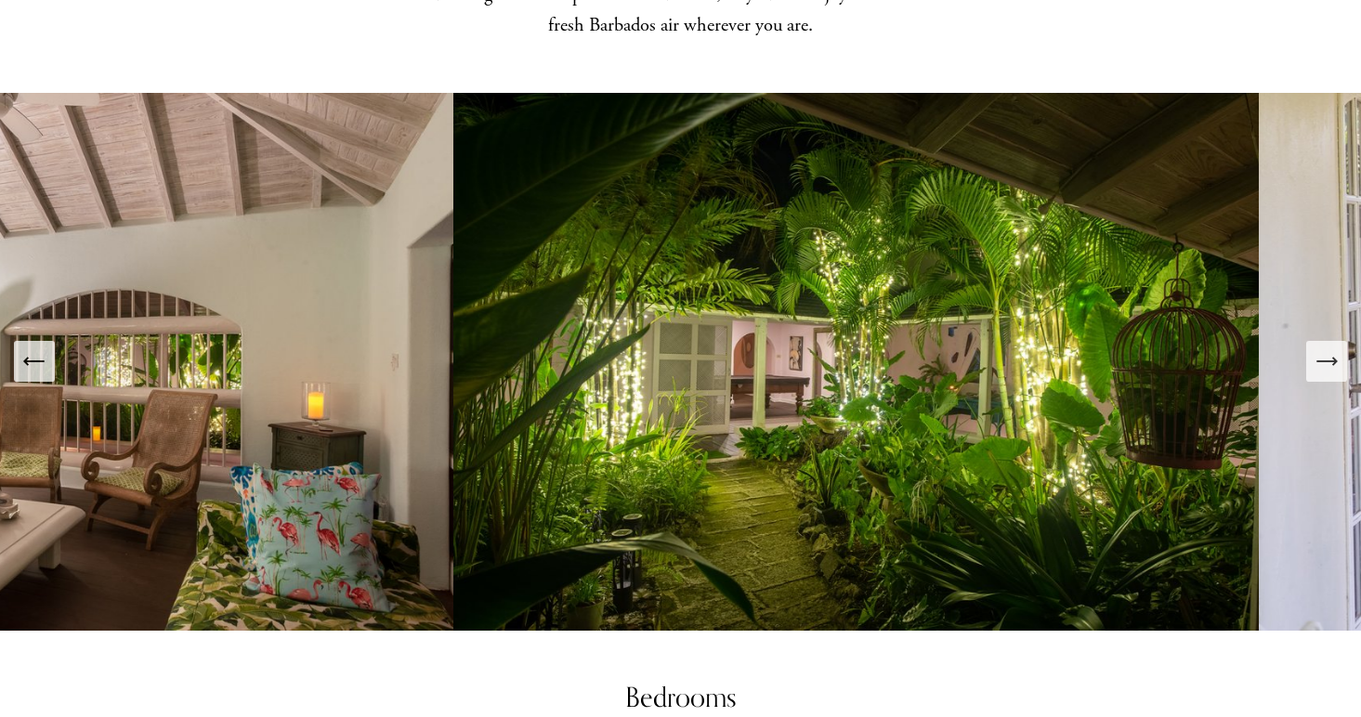
click at [1333, 348] on icon "Next Slide" at bounding box center [1326, 361] width 26 height 26
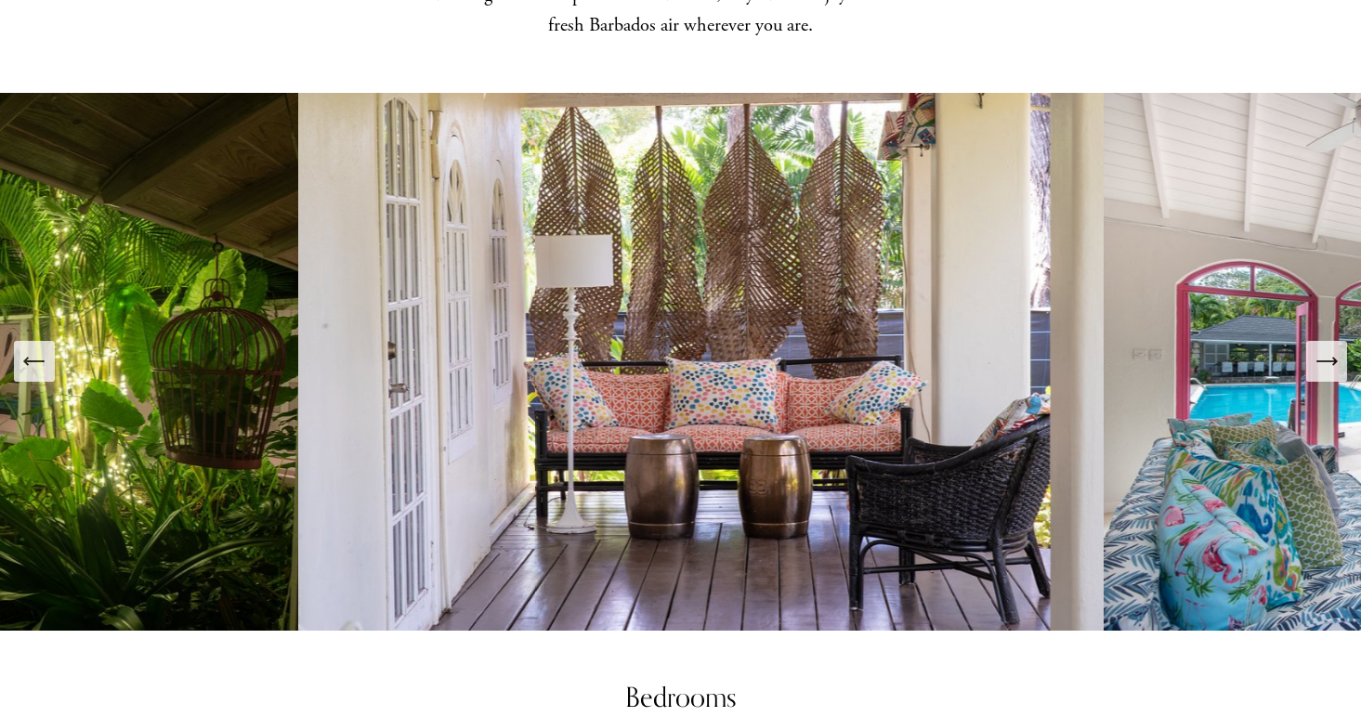
click at [1333, 348] on icon "Next Slide" at bounding box center [1326, 361] width 26 height 26
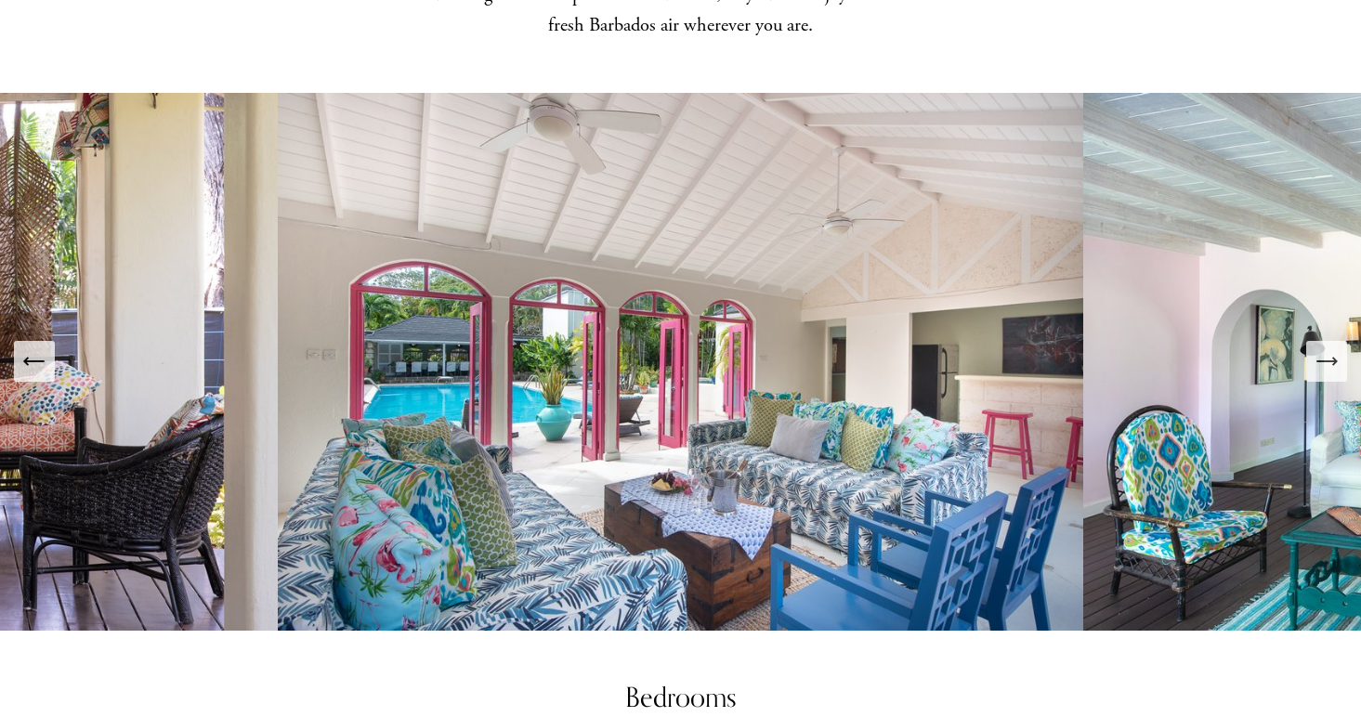
click at [1333, 348] on icon "Next Slide" at bounding box center [1326, 361] width 26 height 26
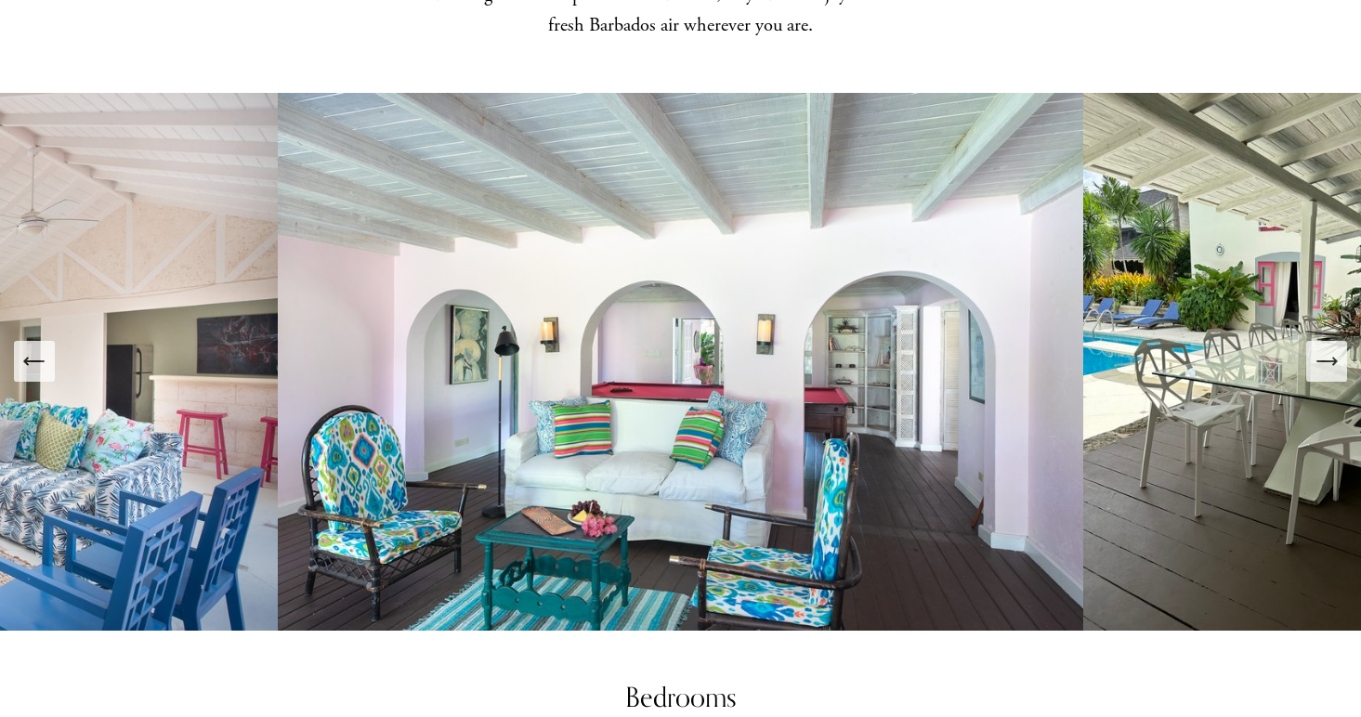
click at [1333, 348] on icon "Next Slide" at bounding box center [1326, 361] width 26 height 26
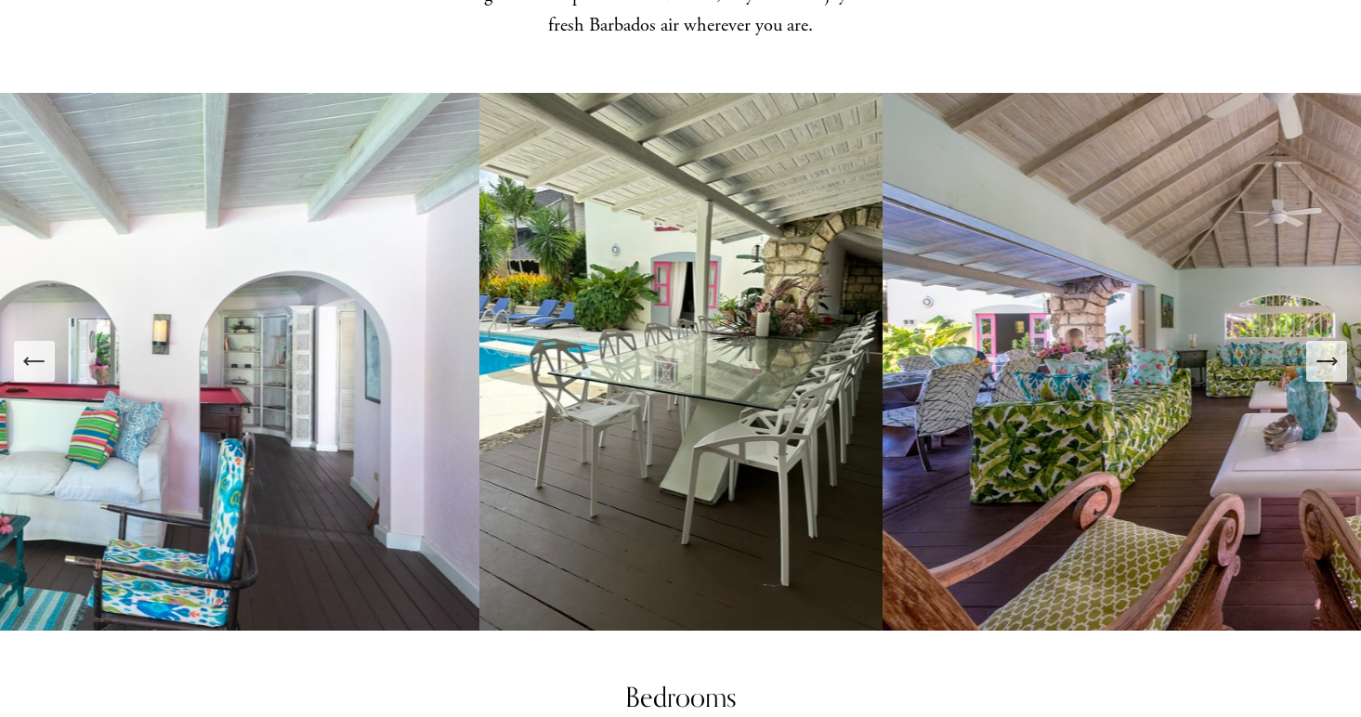
click at [1333, 348] on icon "Next Slide" at bounding box center [1326, 361] width 26 height 26
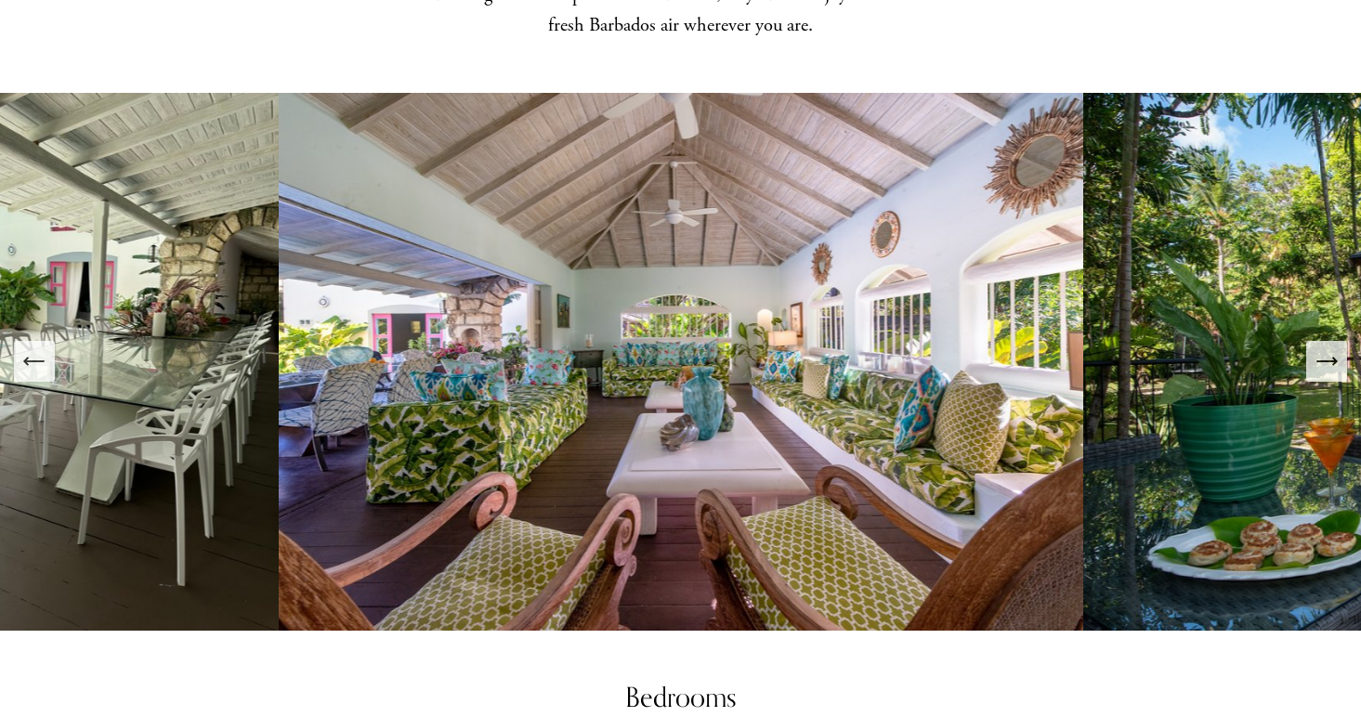
click at [1334, 348] on icon "Next Slide" at bounding box center [1326, 361] width 26 height 26
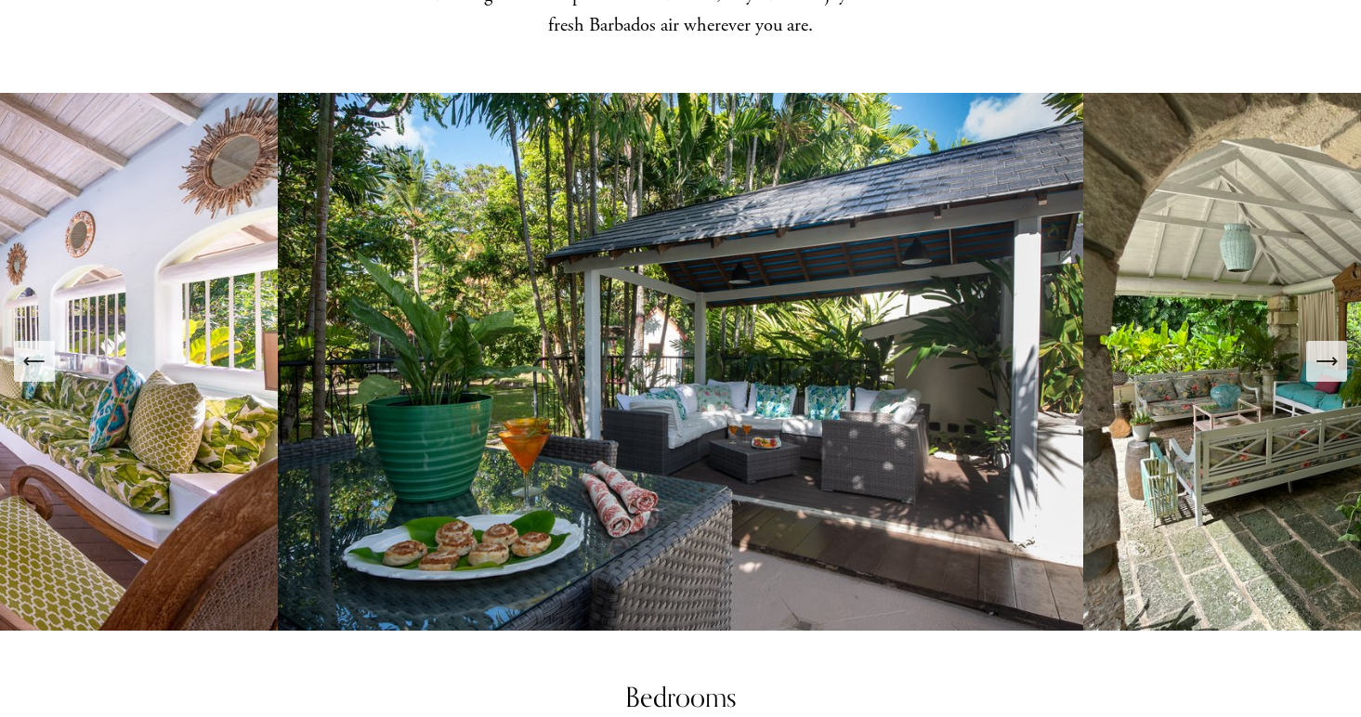
click at [1334, 348] on icon "Next Slide" at bounding box center [1326, 361] width 26 height 26
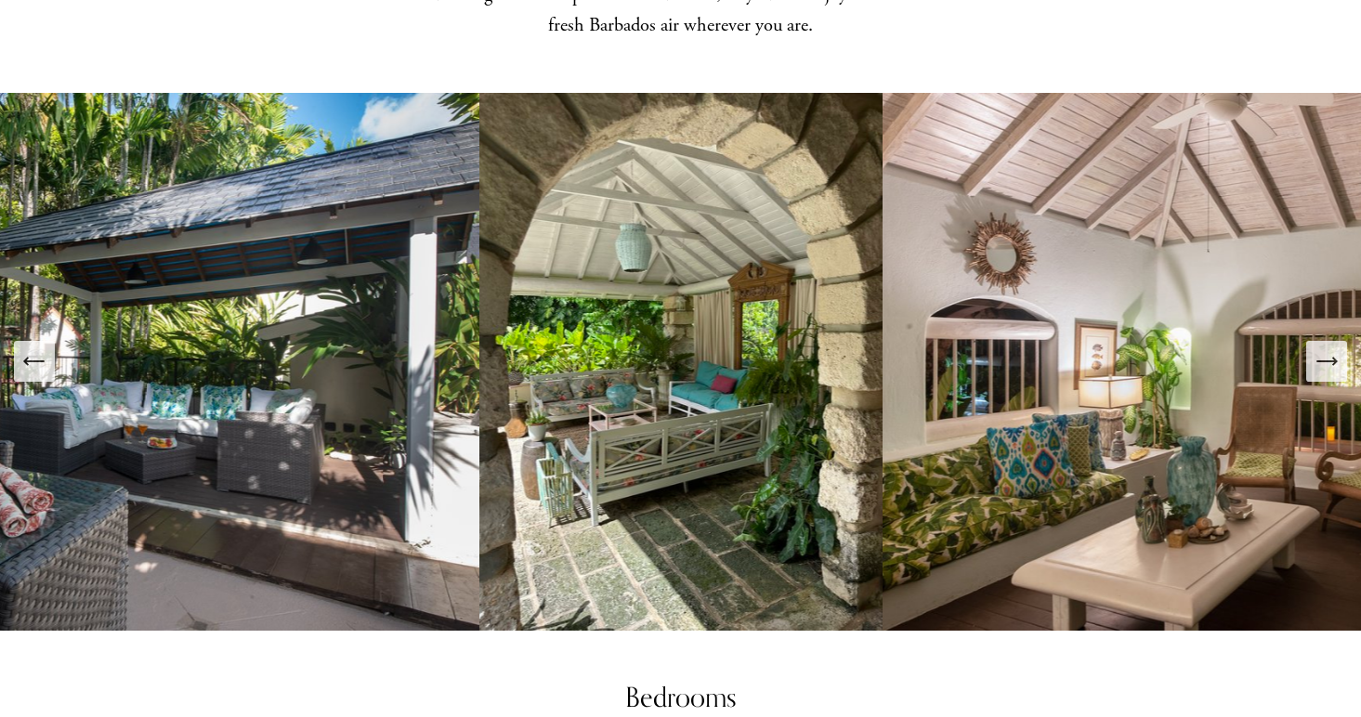
click at [1334, 348] on icon "Next Slide" at bounding box center [1326, 361] width 26 height 26
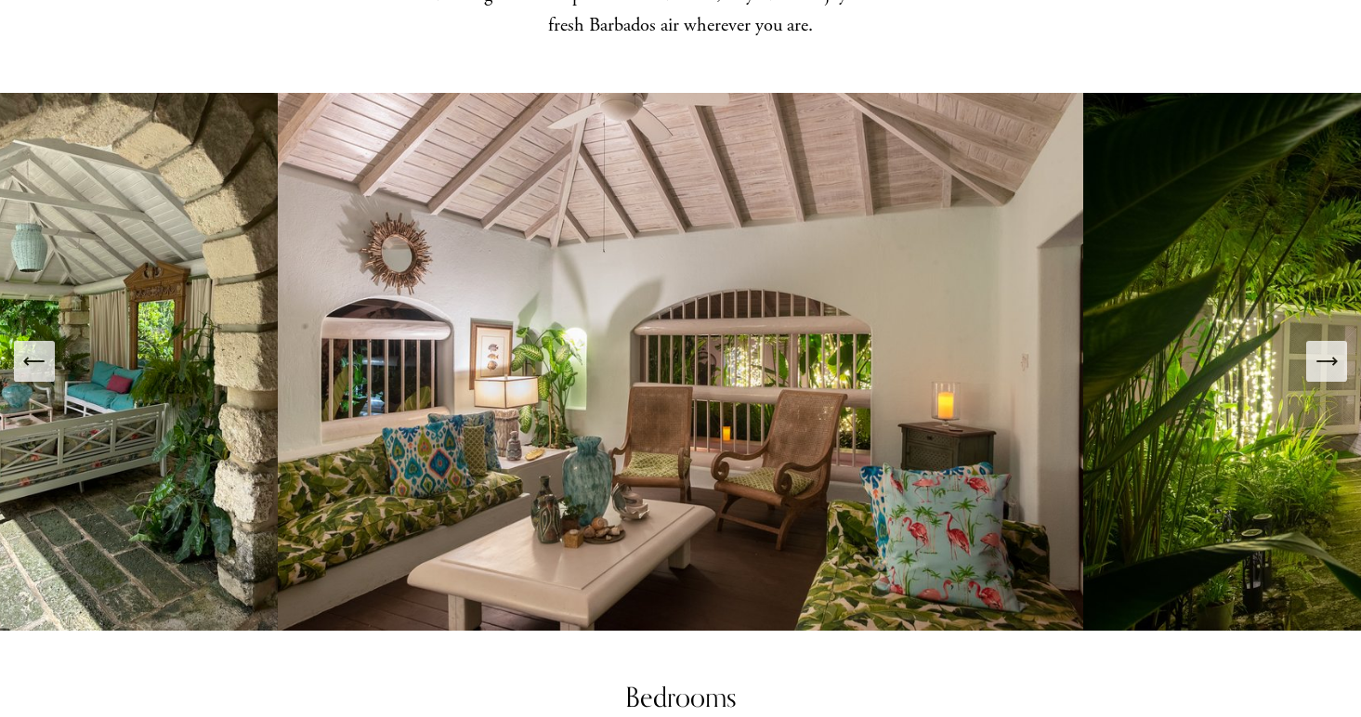
click at [1334, 348] on icon "Next Slide" at bounding box center [1326, 361] width 26 height 26
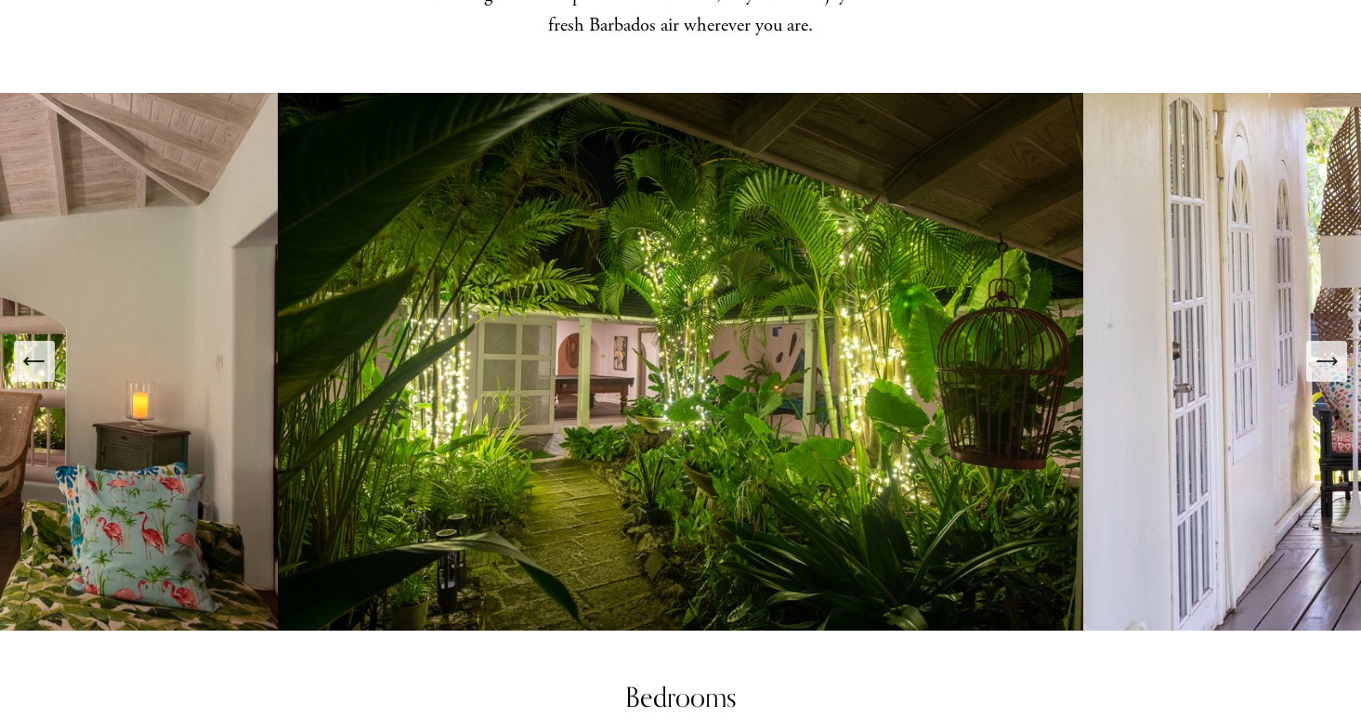
click at [1334, 348] on icon "Next Slide" at bounding box center [1326, 361] width 26 height 26
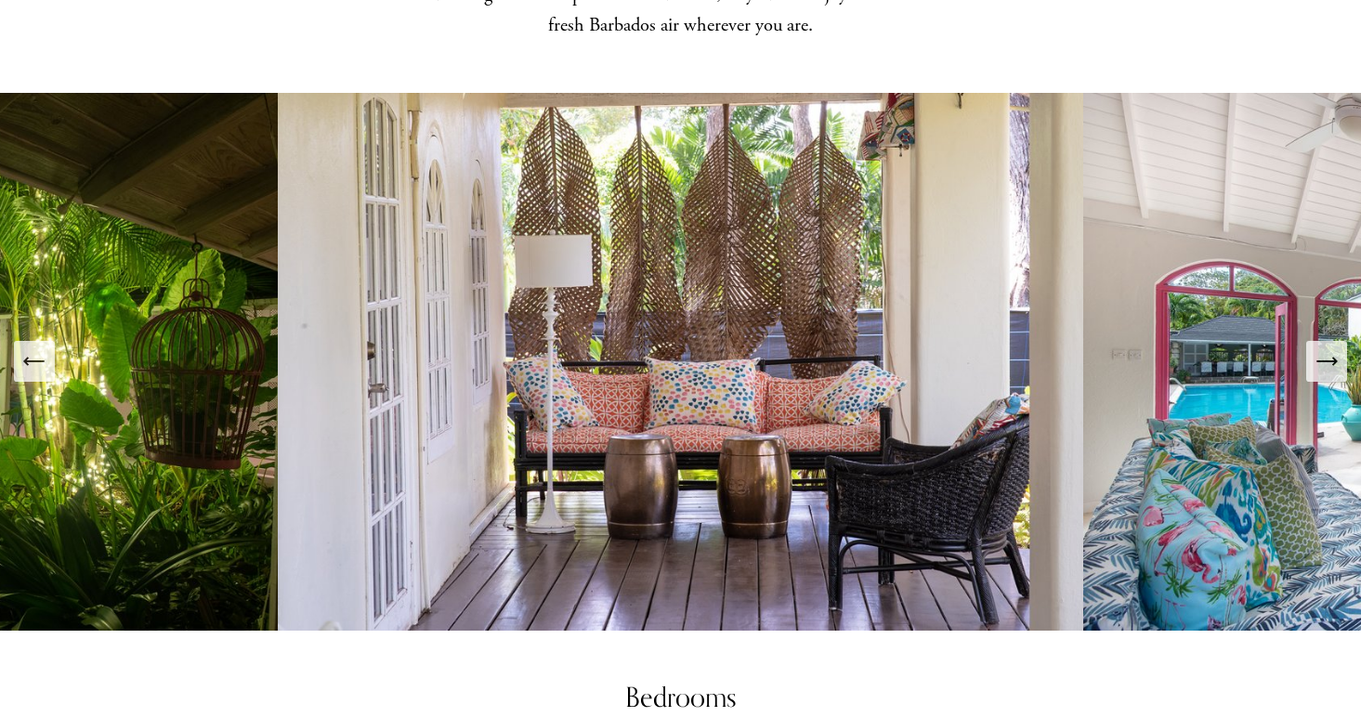
click at [1334, 348] on icon "Next Slide" at bounding box center [1326, 361] width 26 height 26
